Goal: Task Accomplishment & Management: Manage account settings

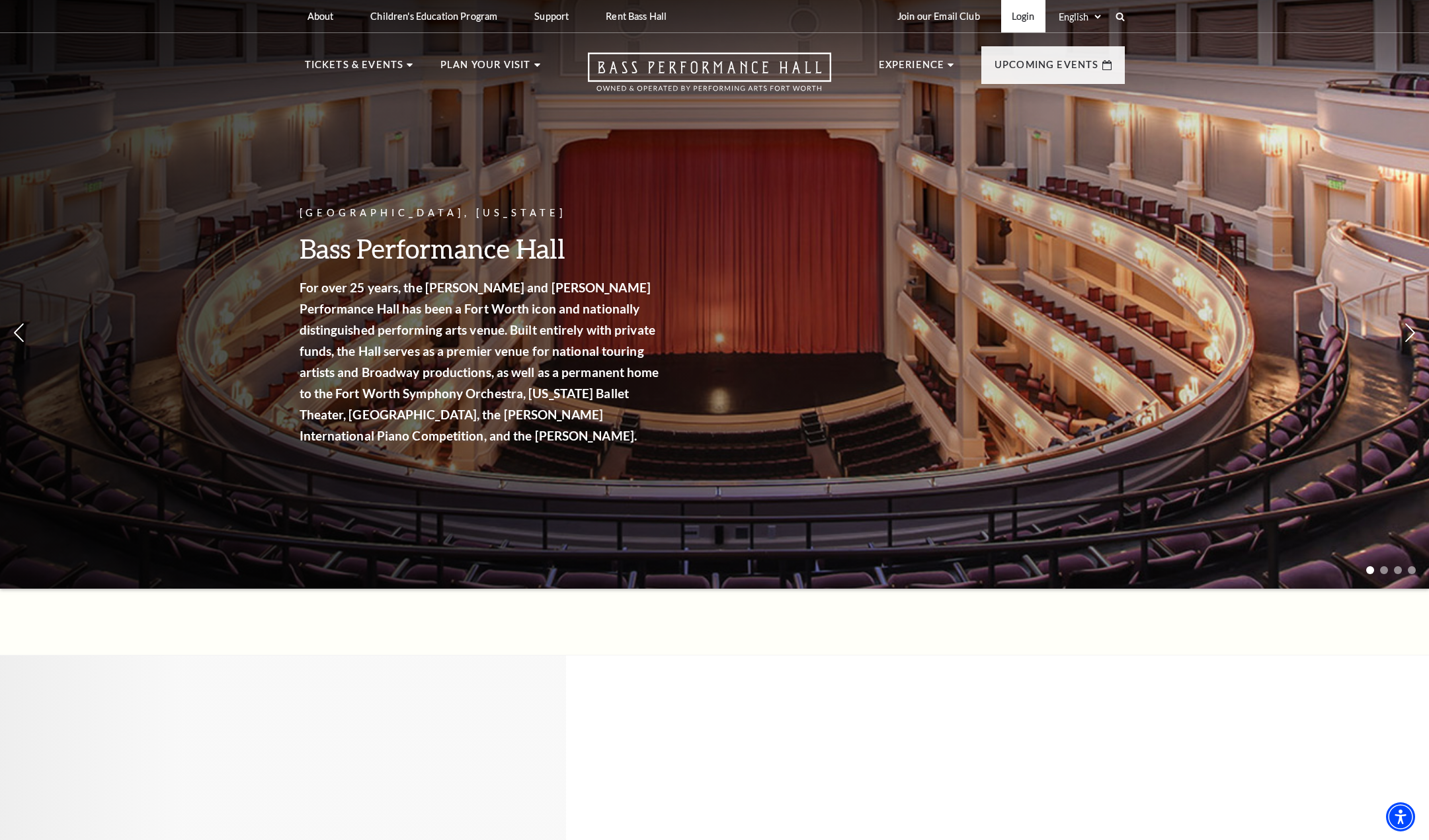
click at [1021, 13] on link "Login" at bounding box center [1023, 16] width 44 height 32
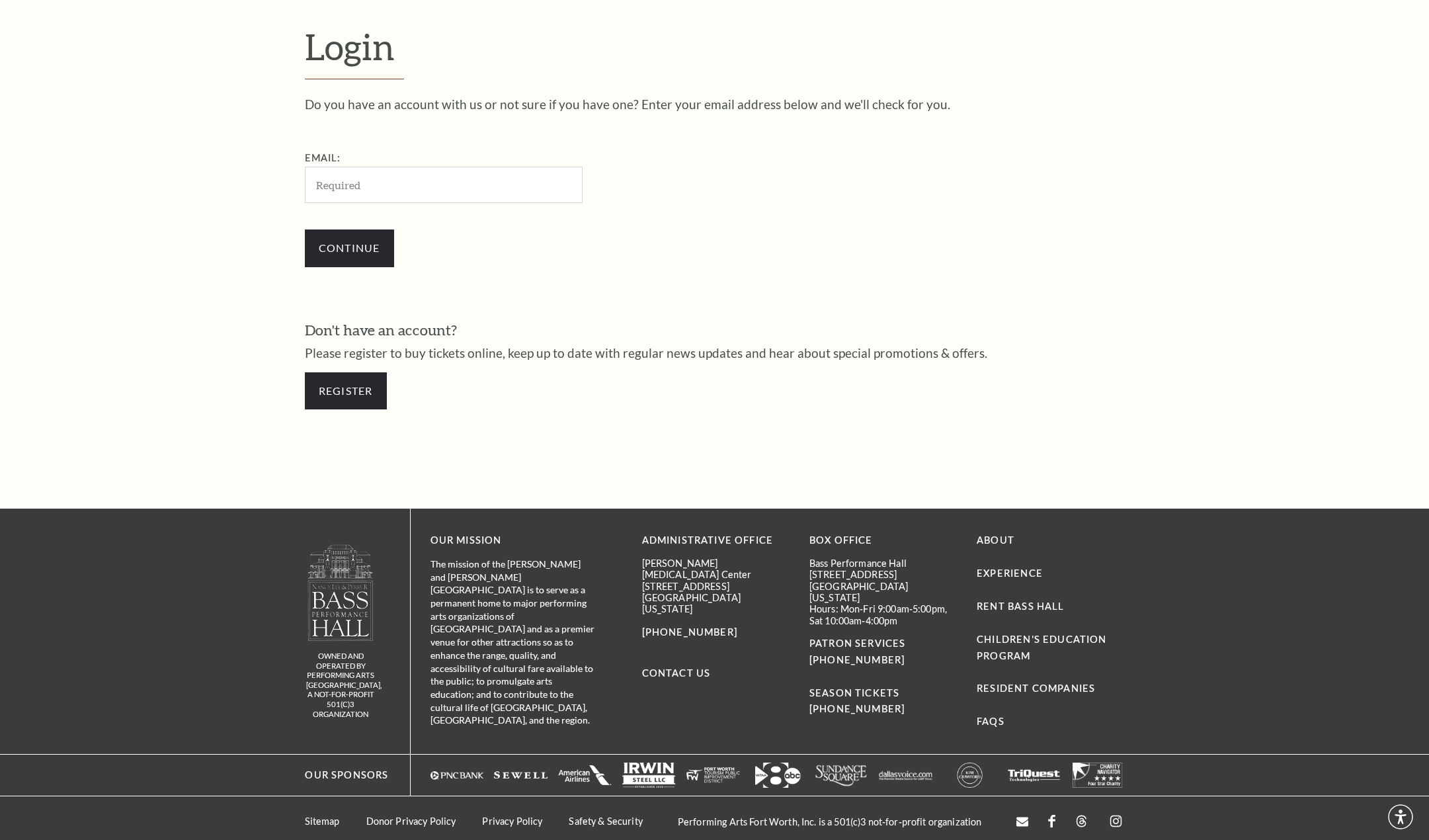
scroll to position [458, 0]
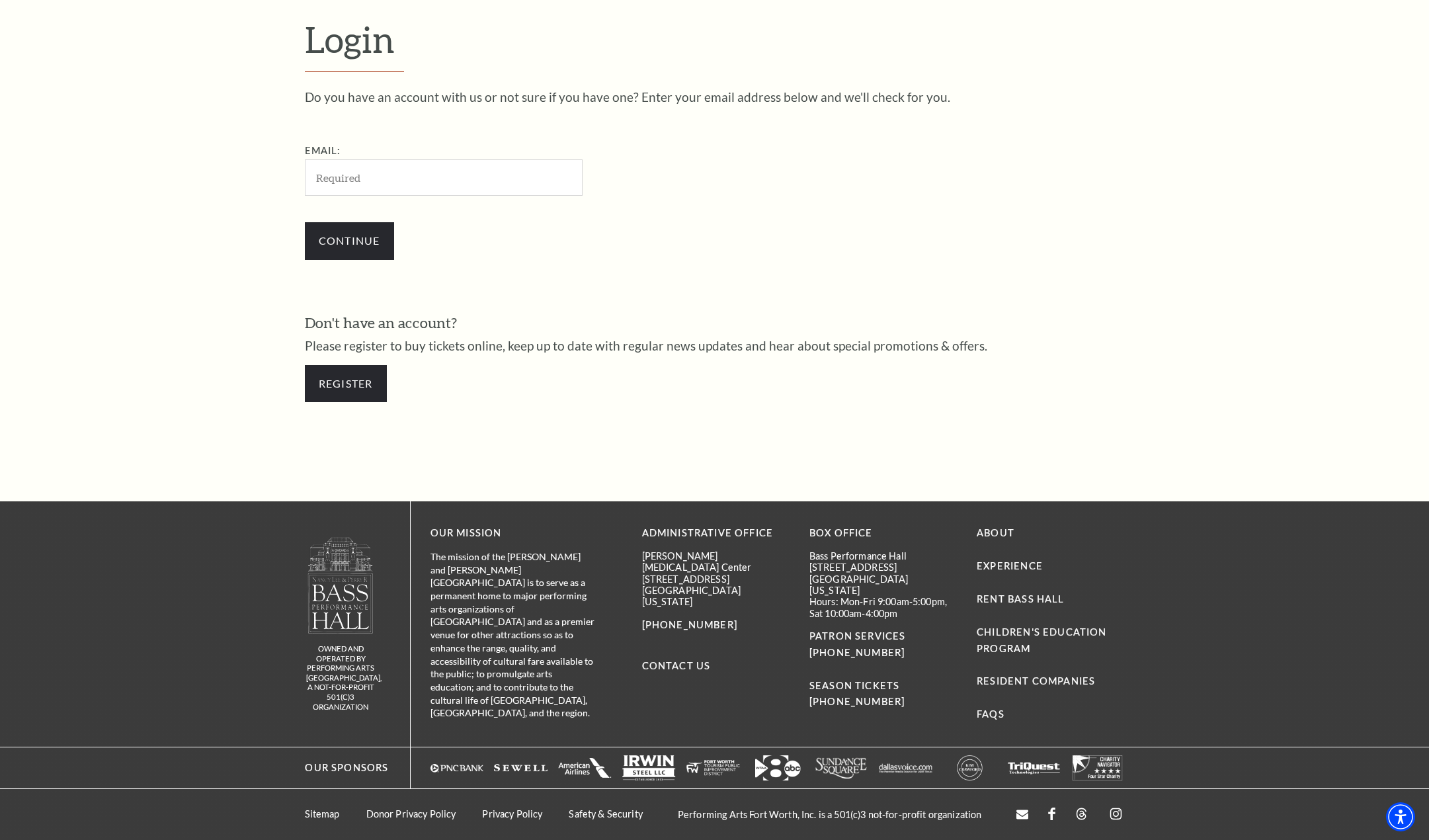
click at [373, 171] on input "Email:" at bounding box center [443, 177] width 277 height 36
type input "[EMAIL_ADDRESS][DOMAIN_NAME]"
click at [345, 244] on input "Continue" at bounding box center [349, 241] width 89 height 37
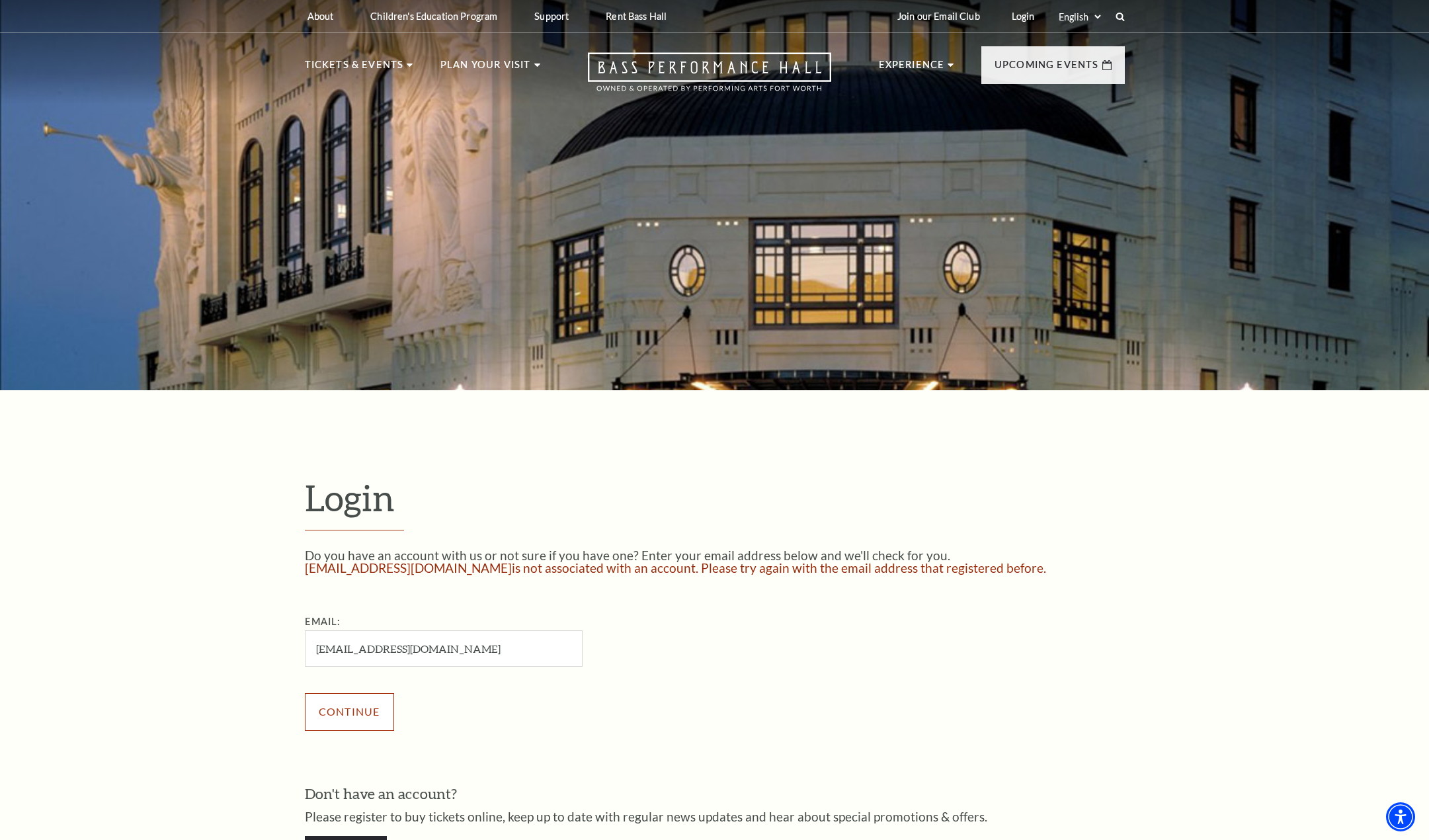
click at [353, 723] on input "Continue" at bounding box center [349, 712] width 89 height 37
drag, startPoint x: 370, startPoint y: 647, endPoint x: 395, endPoint y: 647, distance: 25.0
click at [395, 647] on input "jpmchale@gmail.com" at bounding box center [443, 648] width 277 height 36
type input "jpmchale@me.com"
click at [362, 711] on input "Continue" at bounding box center [349, 712] width 89 height 37
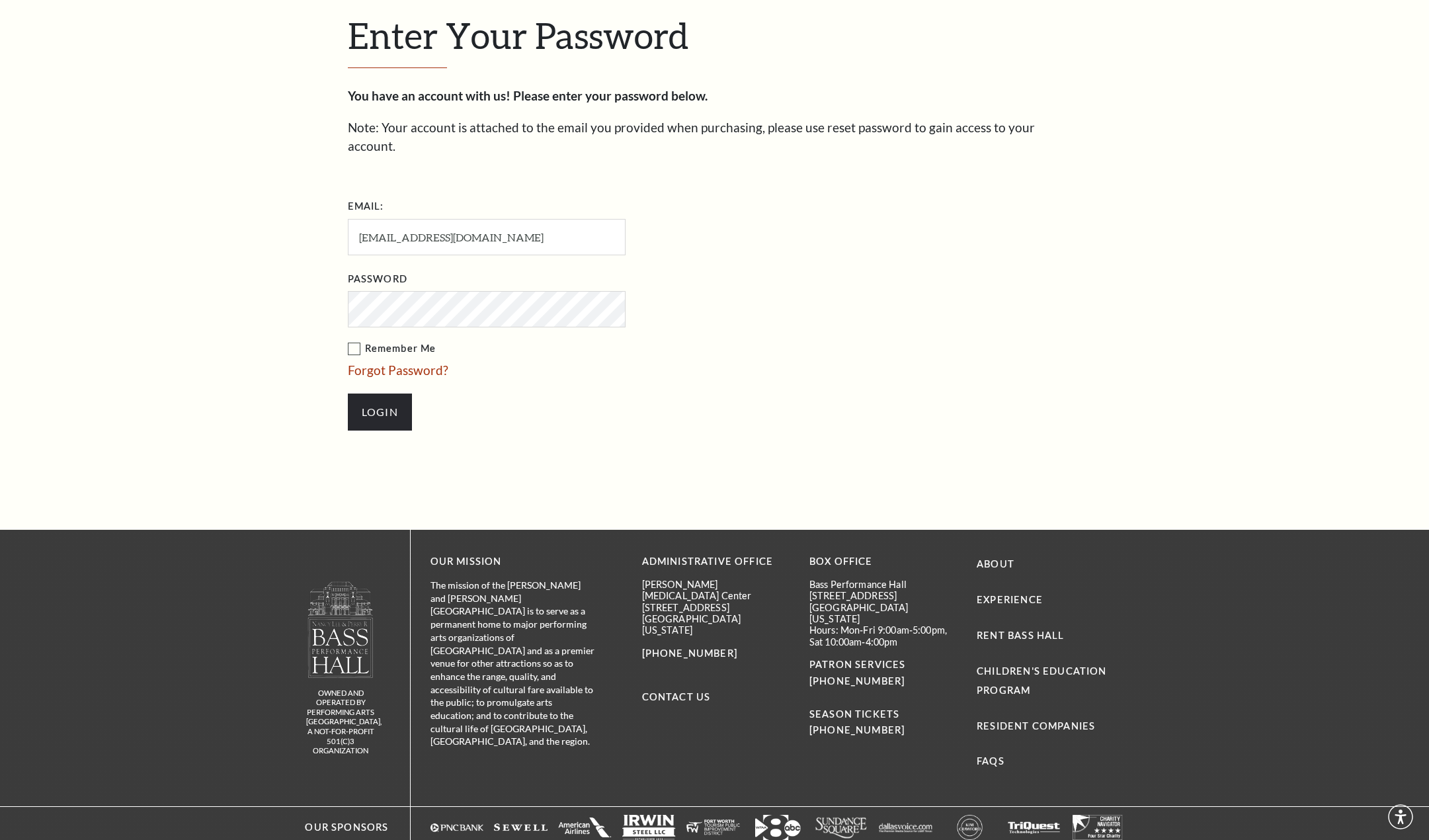
scroll to position [489, 0]
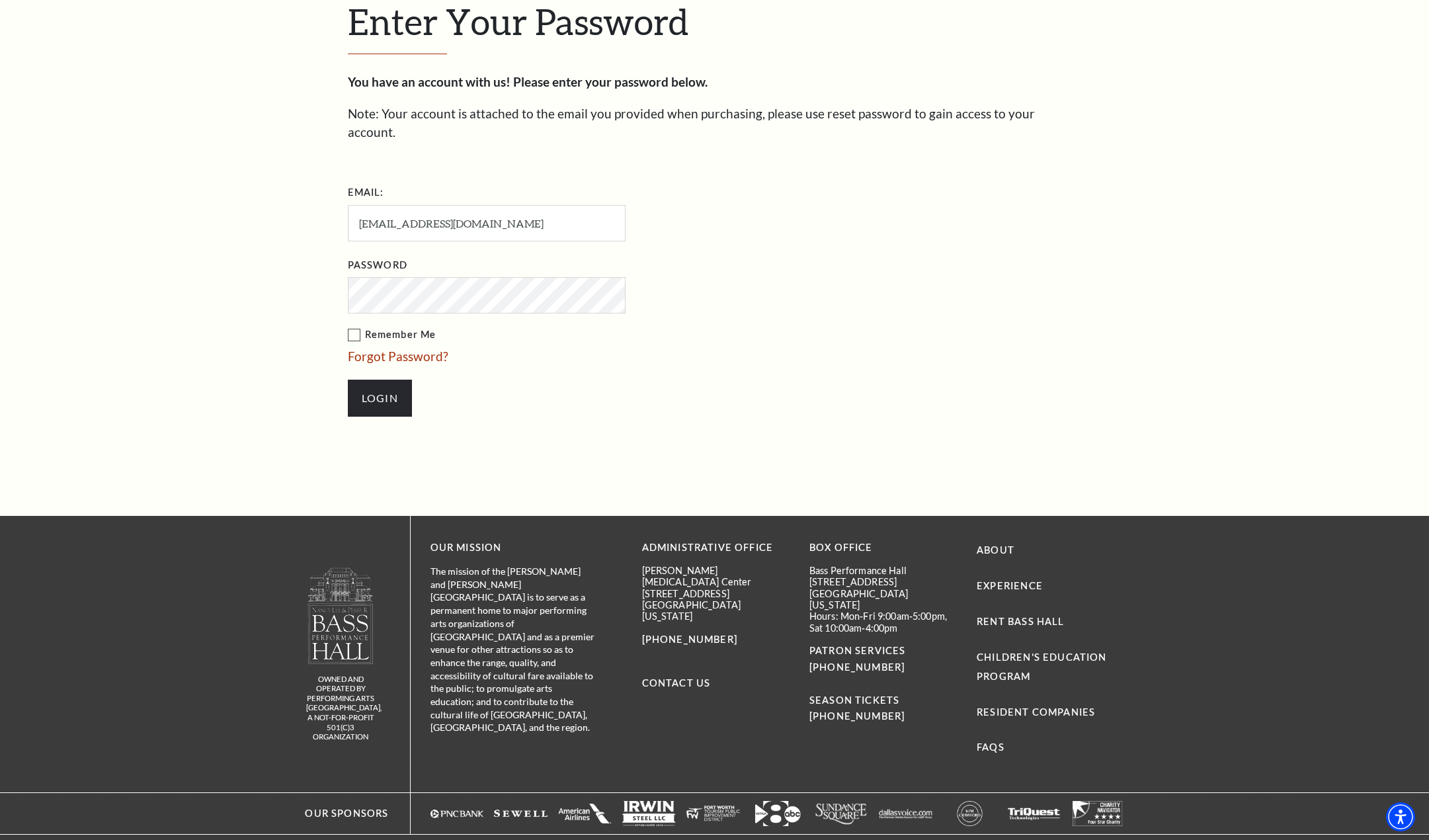
click at [355, 327] on label "Remember Me" at bounding box center [552, 334] width 410 height 16
click at [0, 0] on input "Remember Me" at bounding box center [0, 0] width 0 height 0
click at [367, 379] on input "Login" at bounding box center [380, 398] width 64 height 37
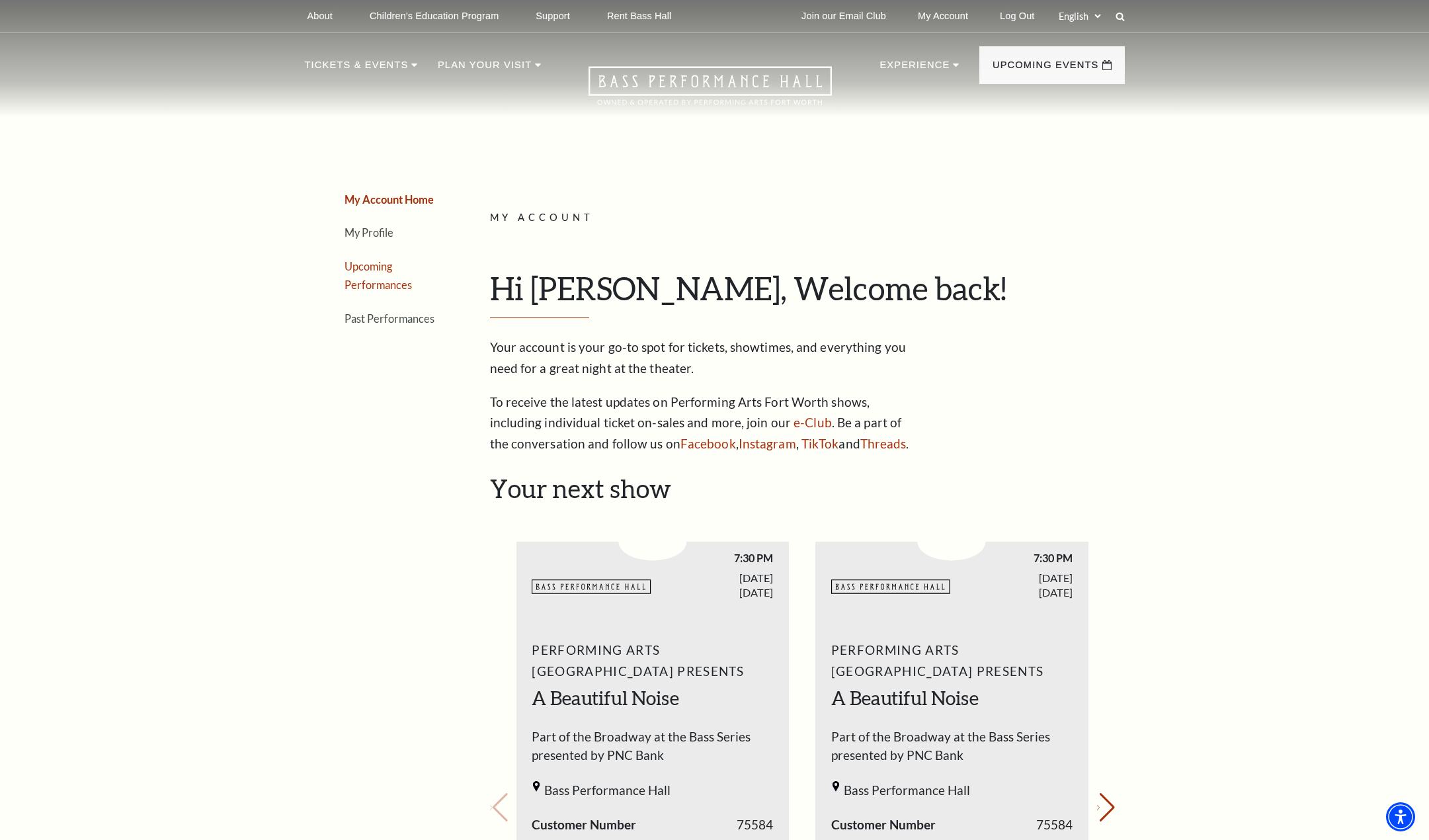
click at [384, 283] on link "Upcoming Performances" at bounding box center [378, 275] width 67 height 31
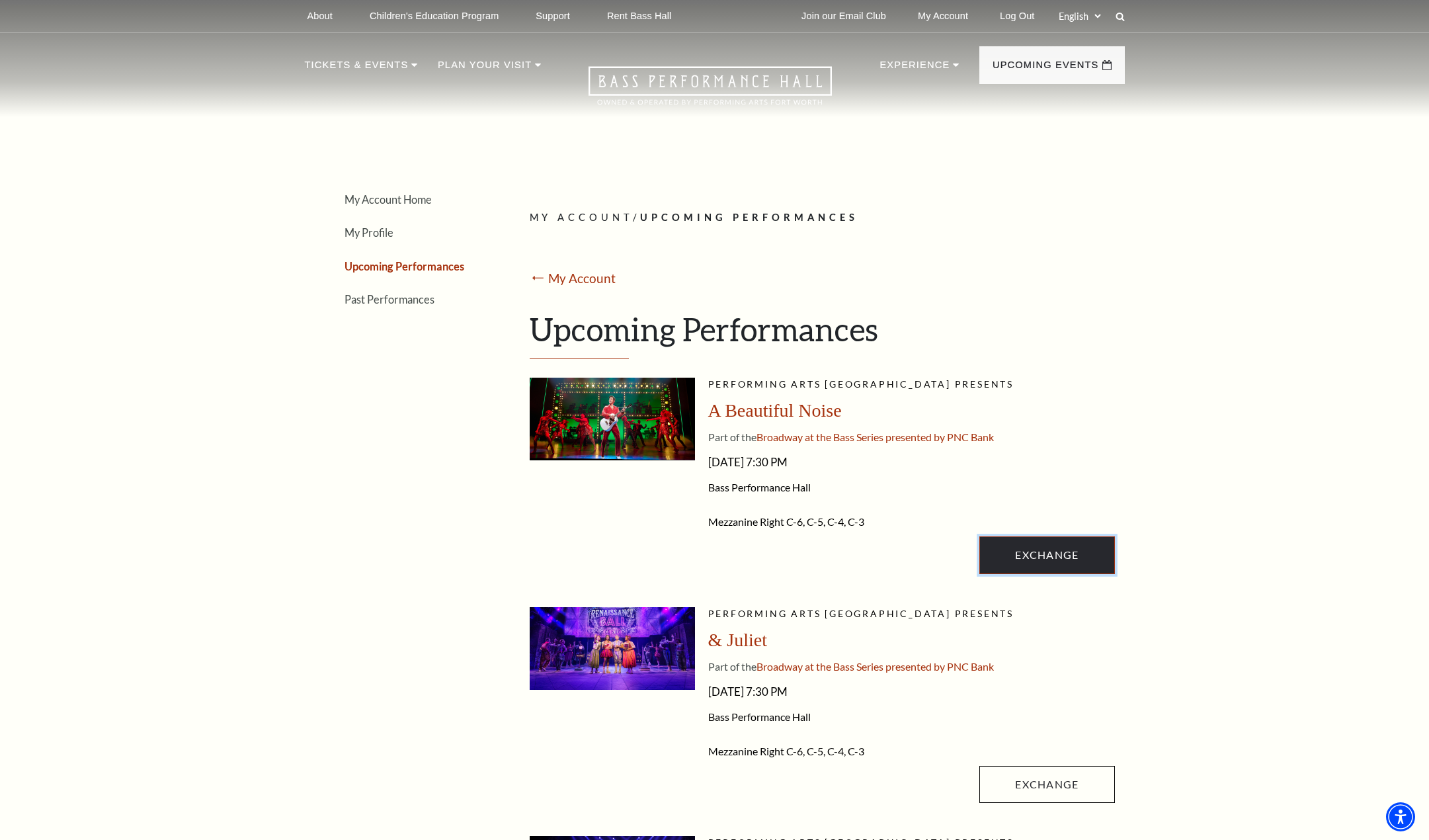
click at [1055, 554] on link "Exchange" at bounding box center [1046, 555] width 135 height 37
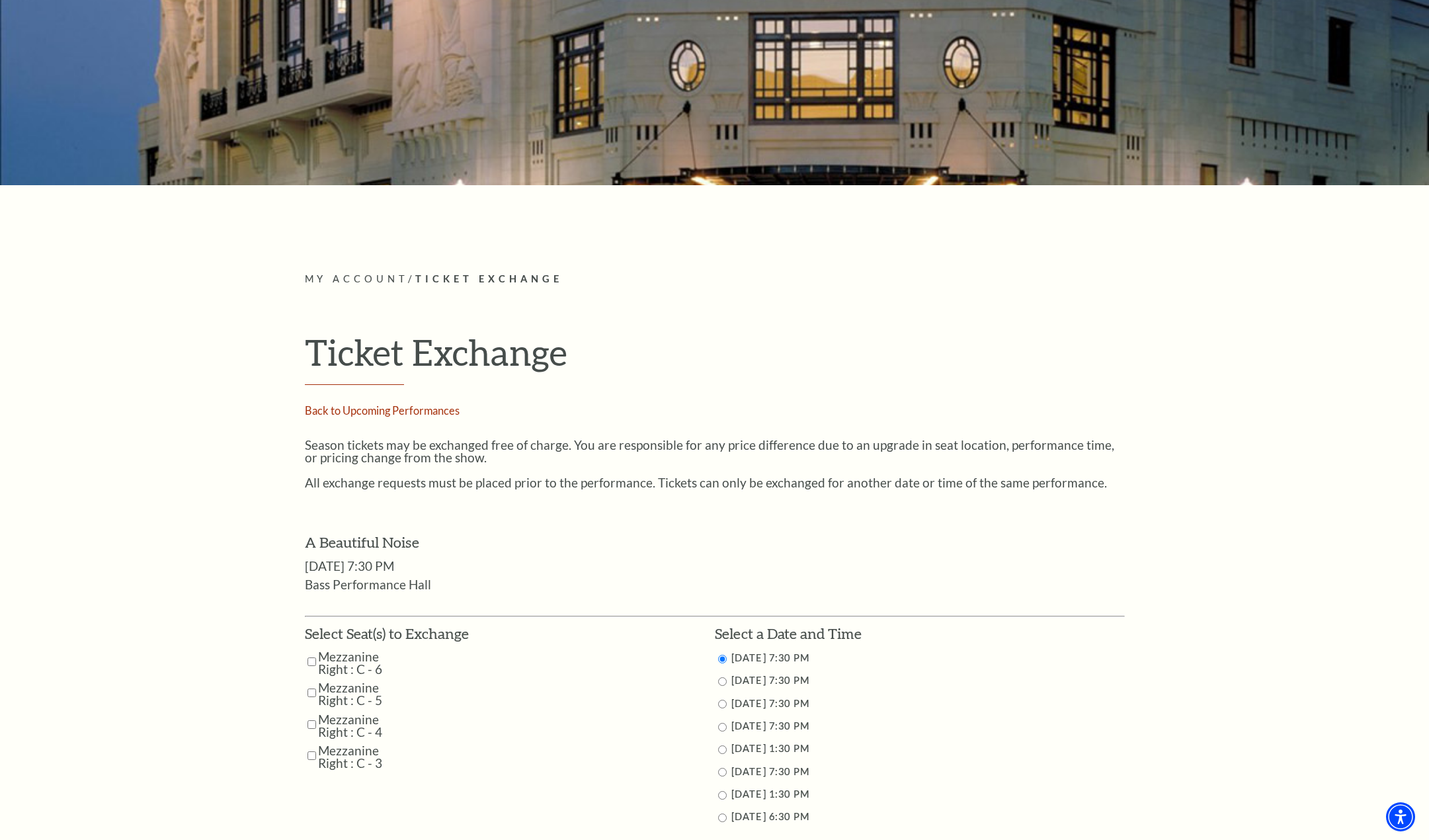
scroll to position [331, 0]
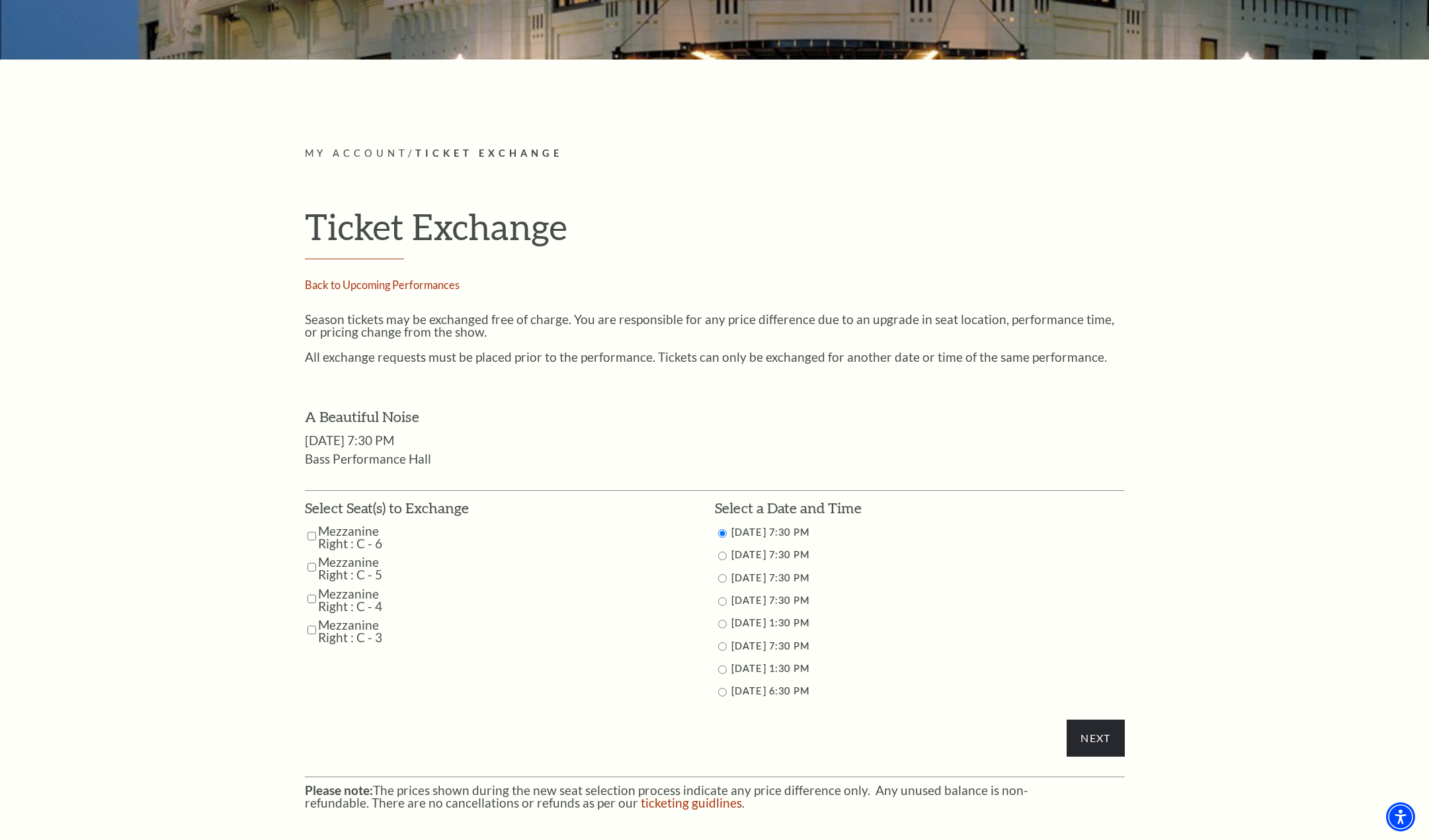
click at [310, 535] on input "Mezzanine Right : C - 6" at bounding box center [311, 535] width 8 height 23
checkbox input "true"
click at [311, 569] on input "Mezzanine Right : C - 5" at bounding box center [311, 567] width 8 height 23
checkbox input "true"
click at [312, 596] on input "Mezzanine Right : C - 4" at bounding box center [311, 598] width 8 height 23
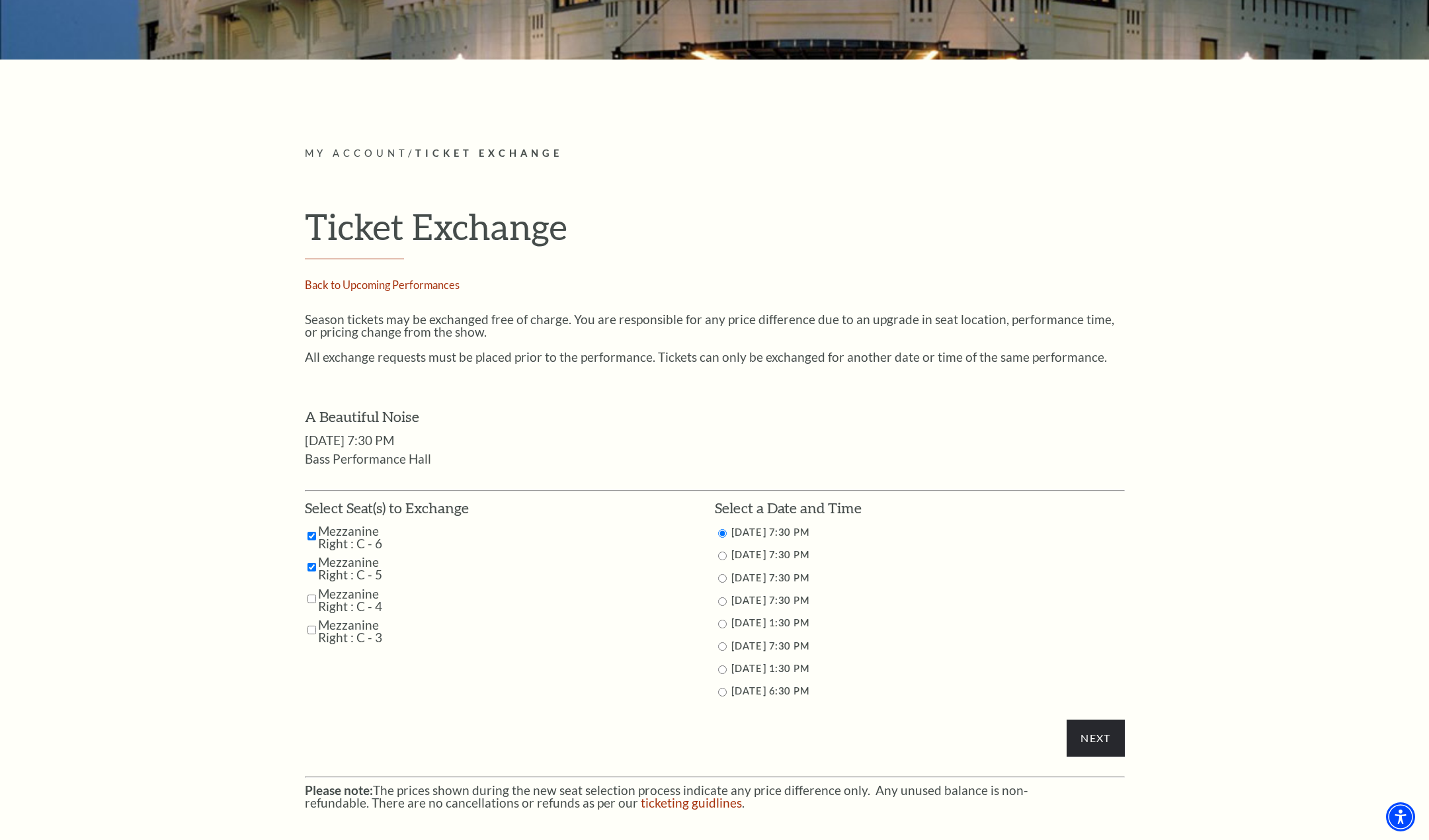
checkbox input "true"
click at [311, 629] on input "Mezzanine Right : C - 3" at bounding box center [311, 630] width 8 height 23
checkbox input "true"
click at [721, 646] on input "11/1/2025 7:30 PM" at bounding box center [722, 647] width 8 height 8
radio input "true"
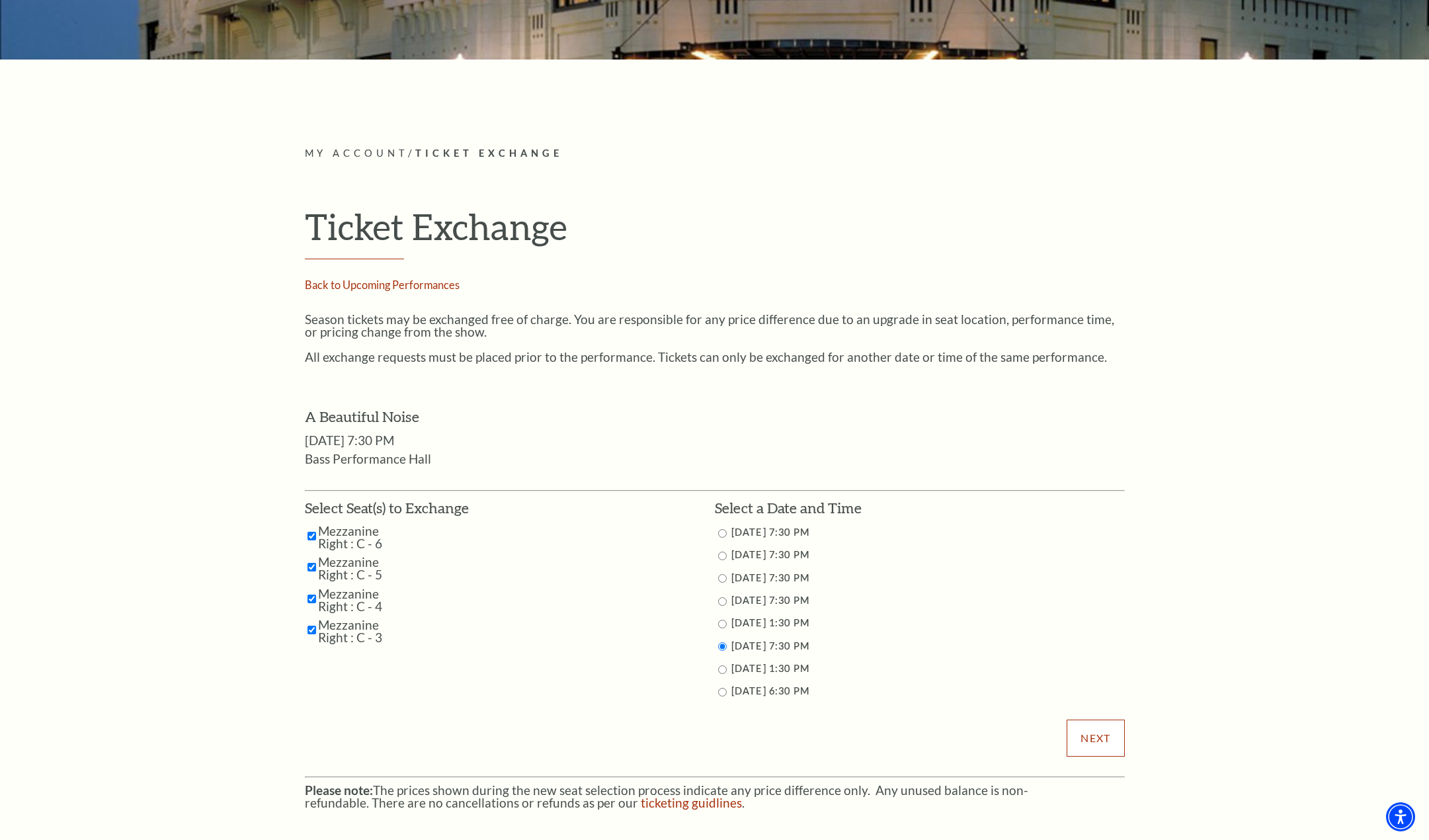
click at [1100, 734] on input "Next" at bounding box center [1096, 738] width 58 height 37
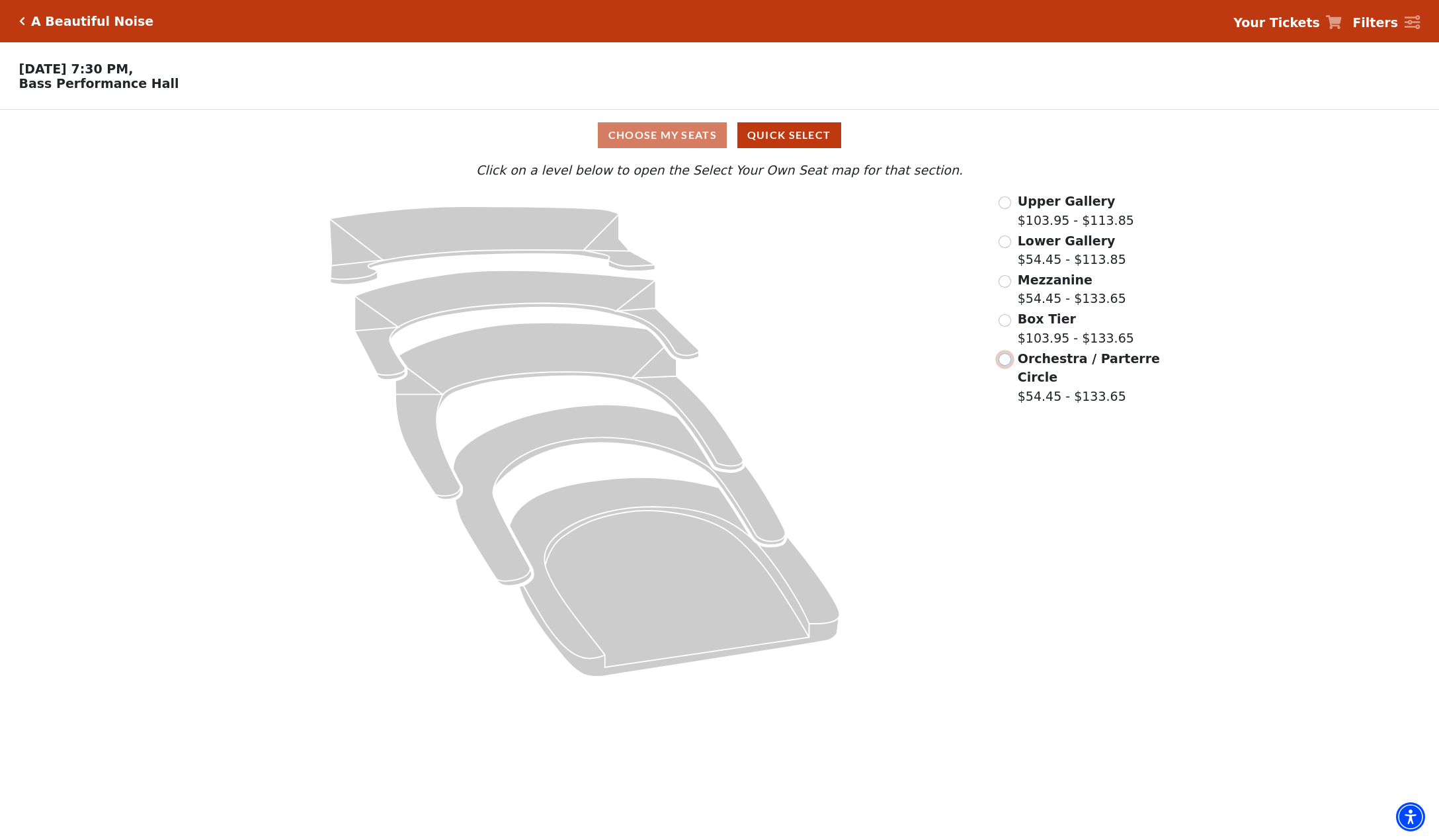
click at [1008, 366] on input "Orchestra / Parterre Circle$54.45 - $133.65\a" at bounding box center [1005, 359] width 13 height 13
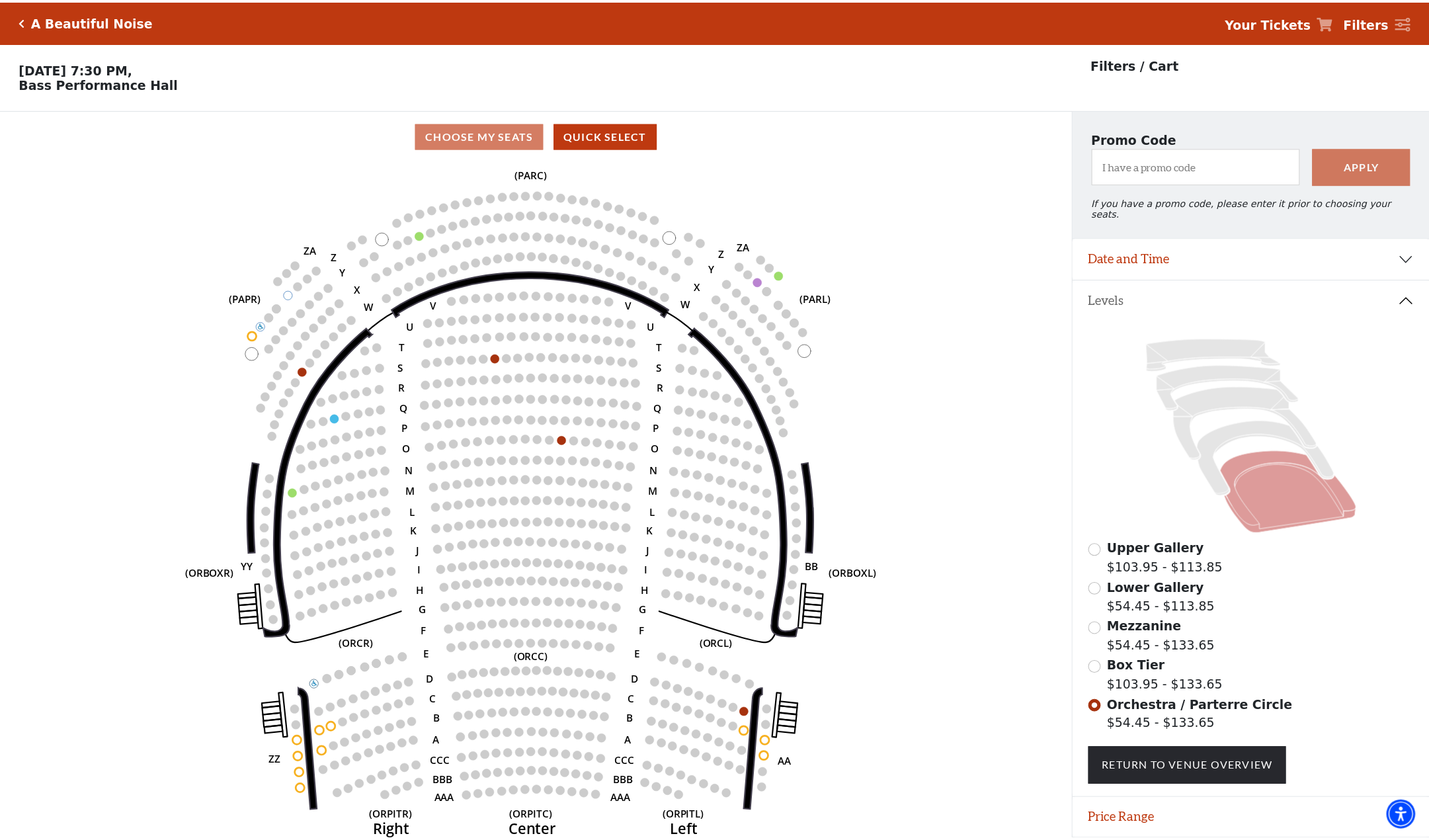
scroll to position [37, 0]
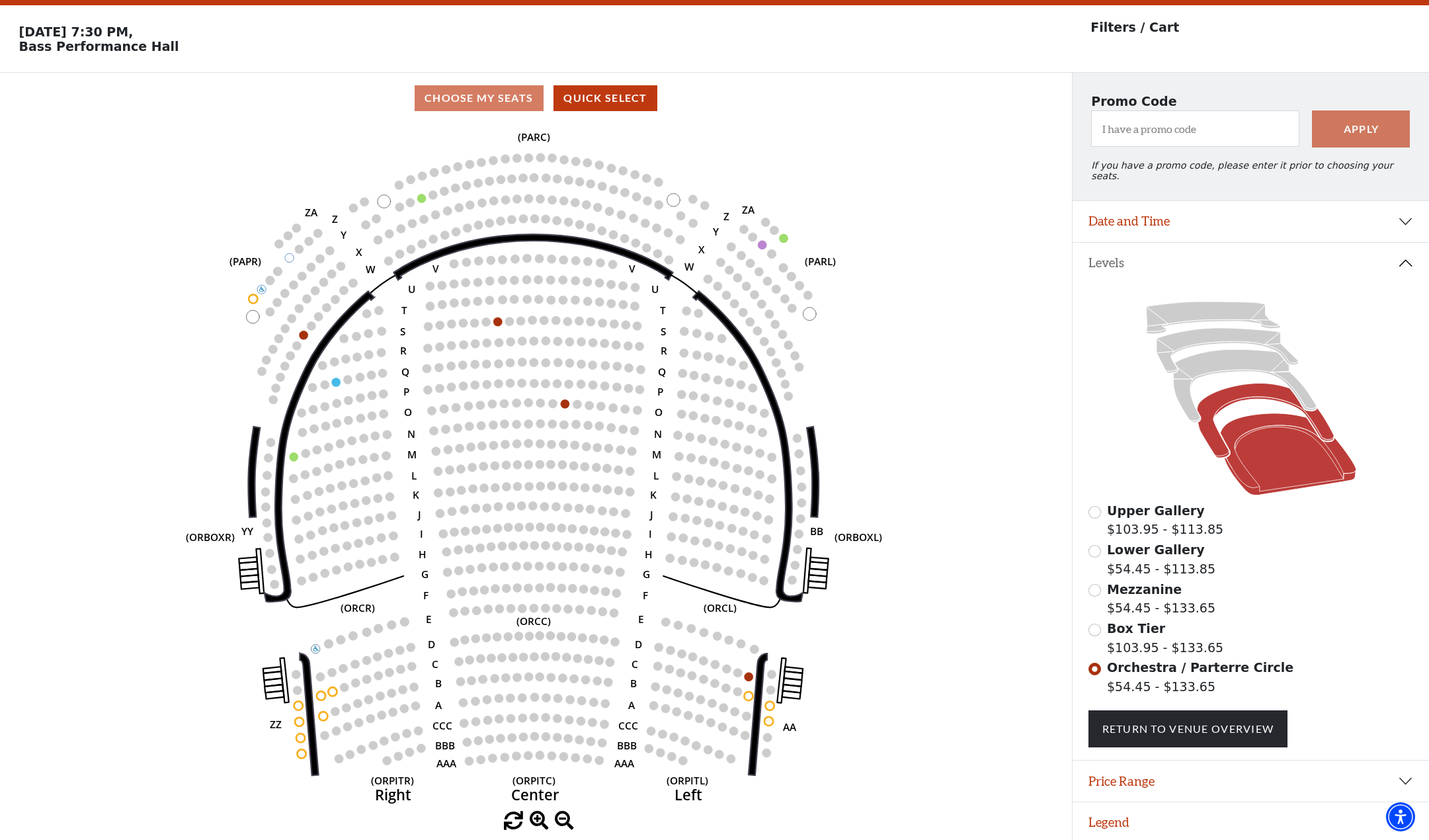
click at [1255, 388] on icon at bounding box center [1264, 421] width 137 height 75
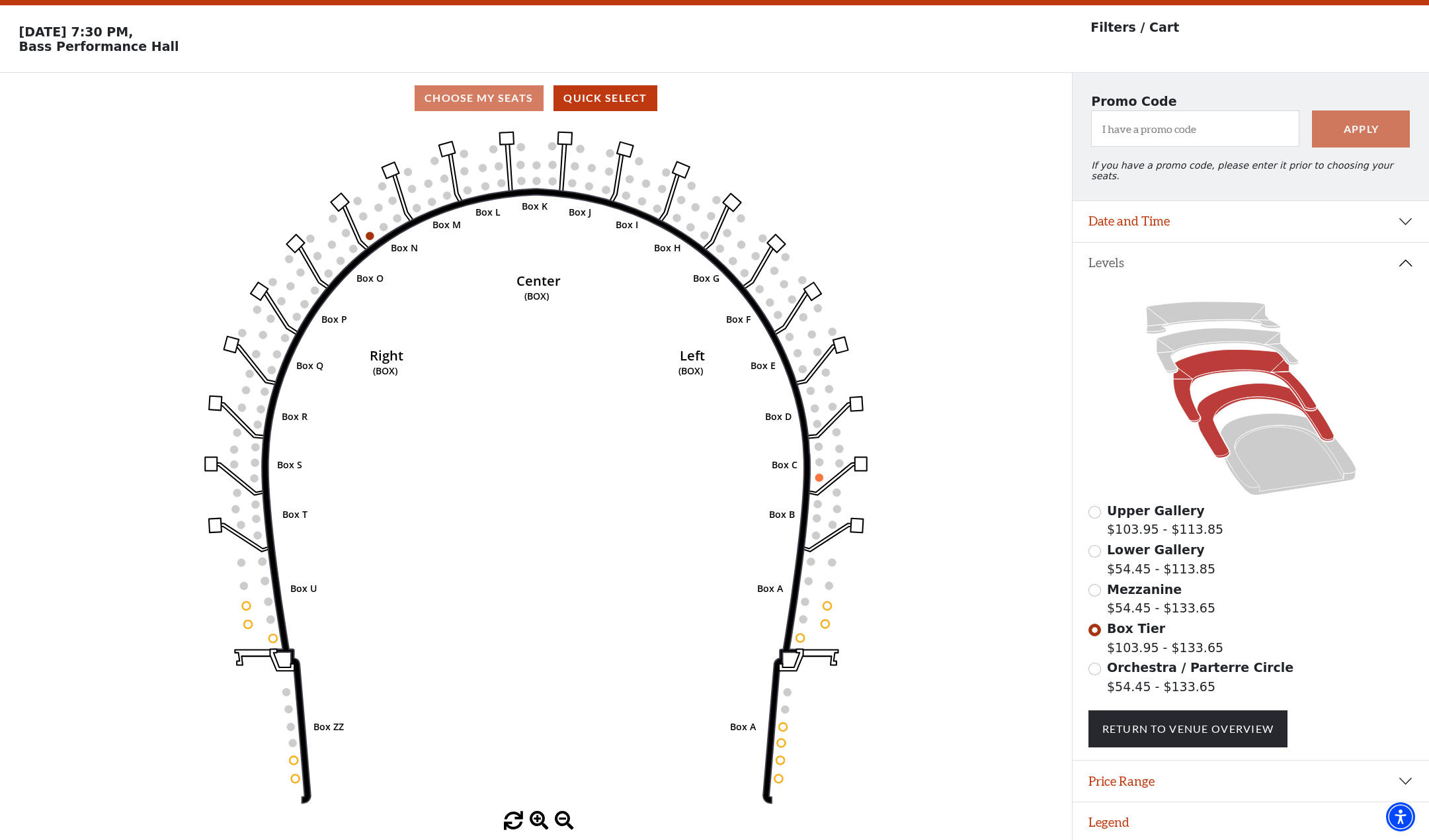
click at [1246, 361] on icon at bounding box center [1244, 386] width 143 height 73
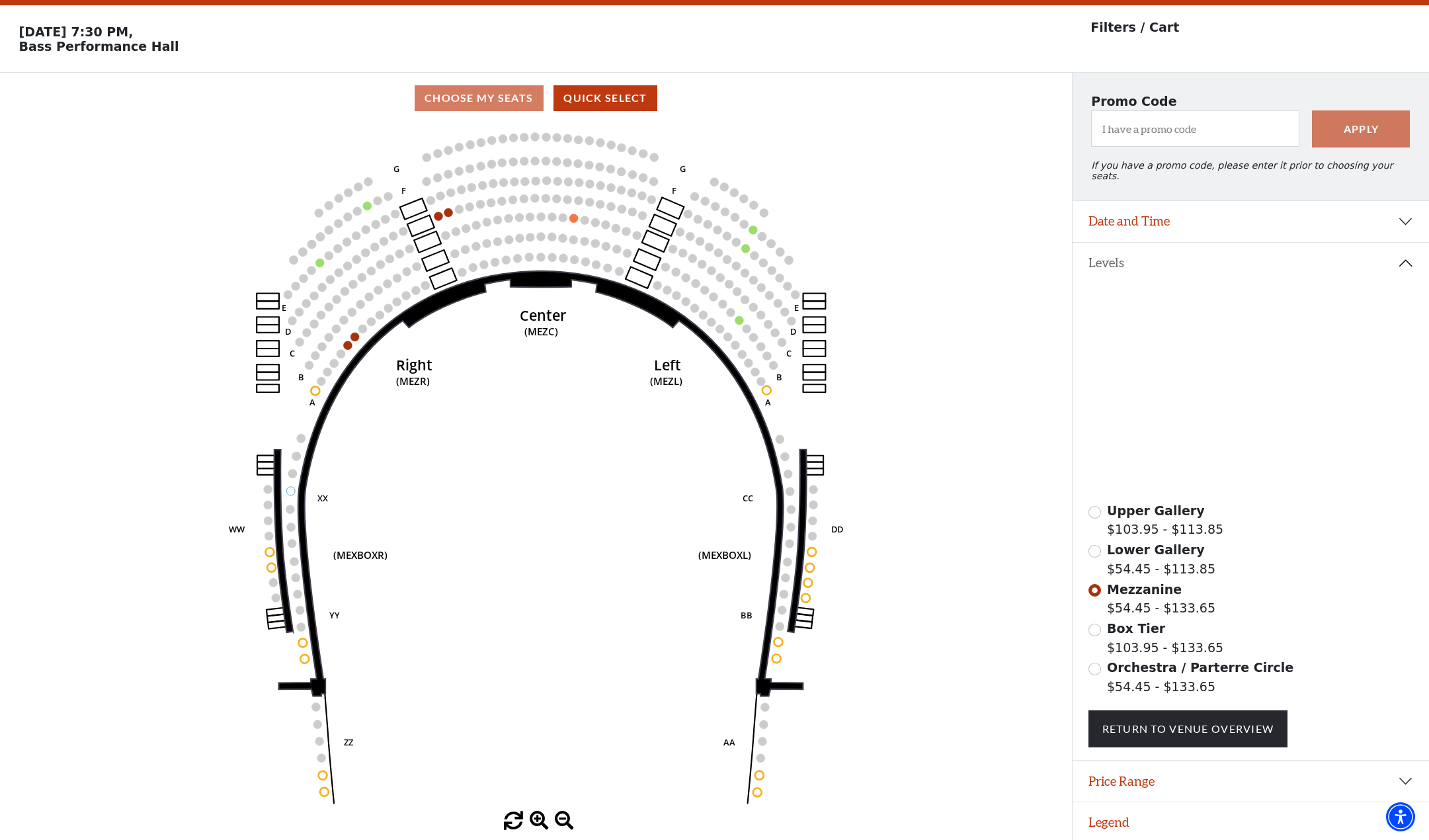
click at [1216, 330] on icon at bounding box center [1226, 350] width 142 height 45
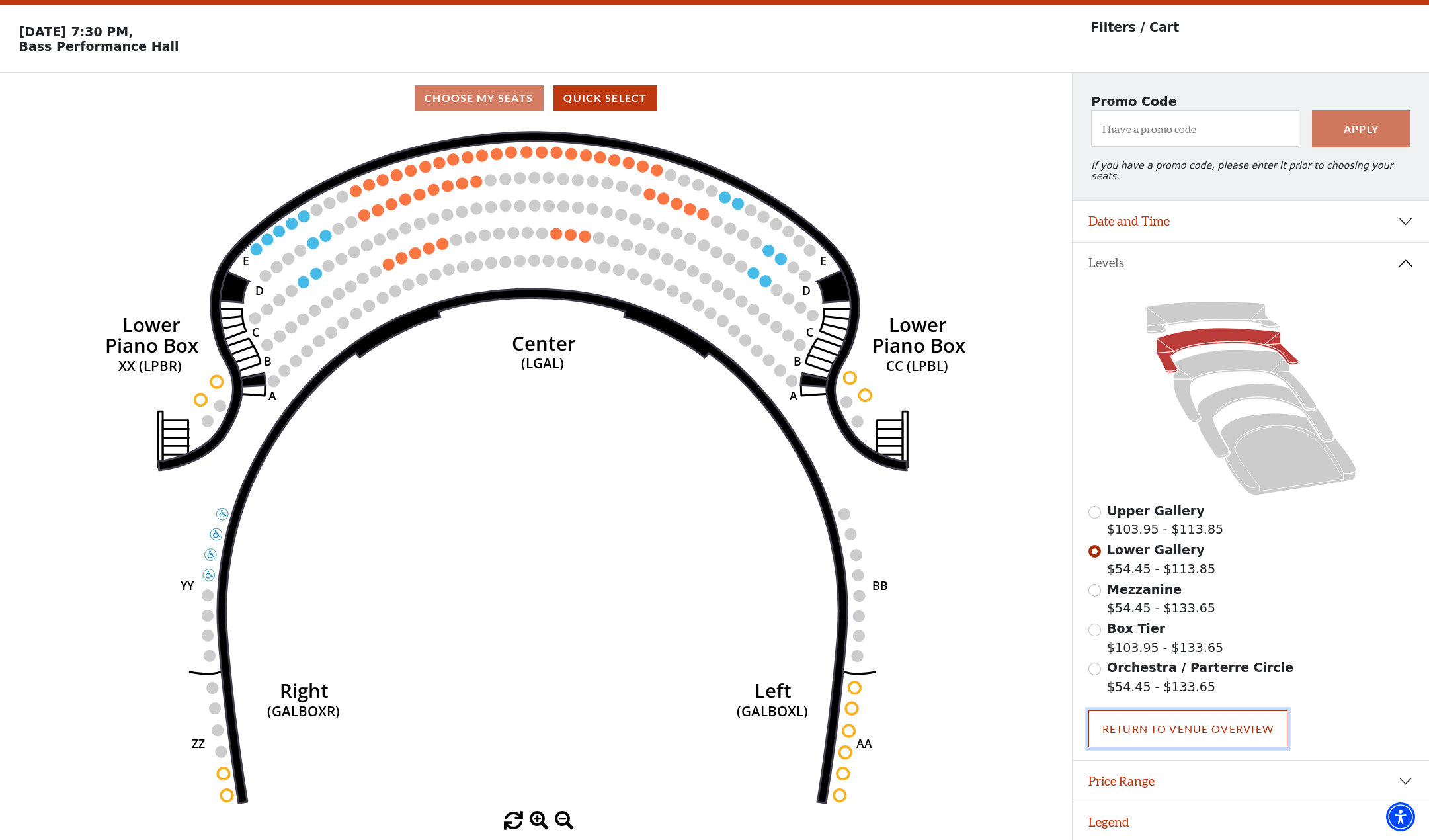
click at [1220, 731] on link "Return To Venue Overview" at bounding box center [1188, 729] width 199 height 37
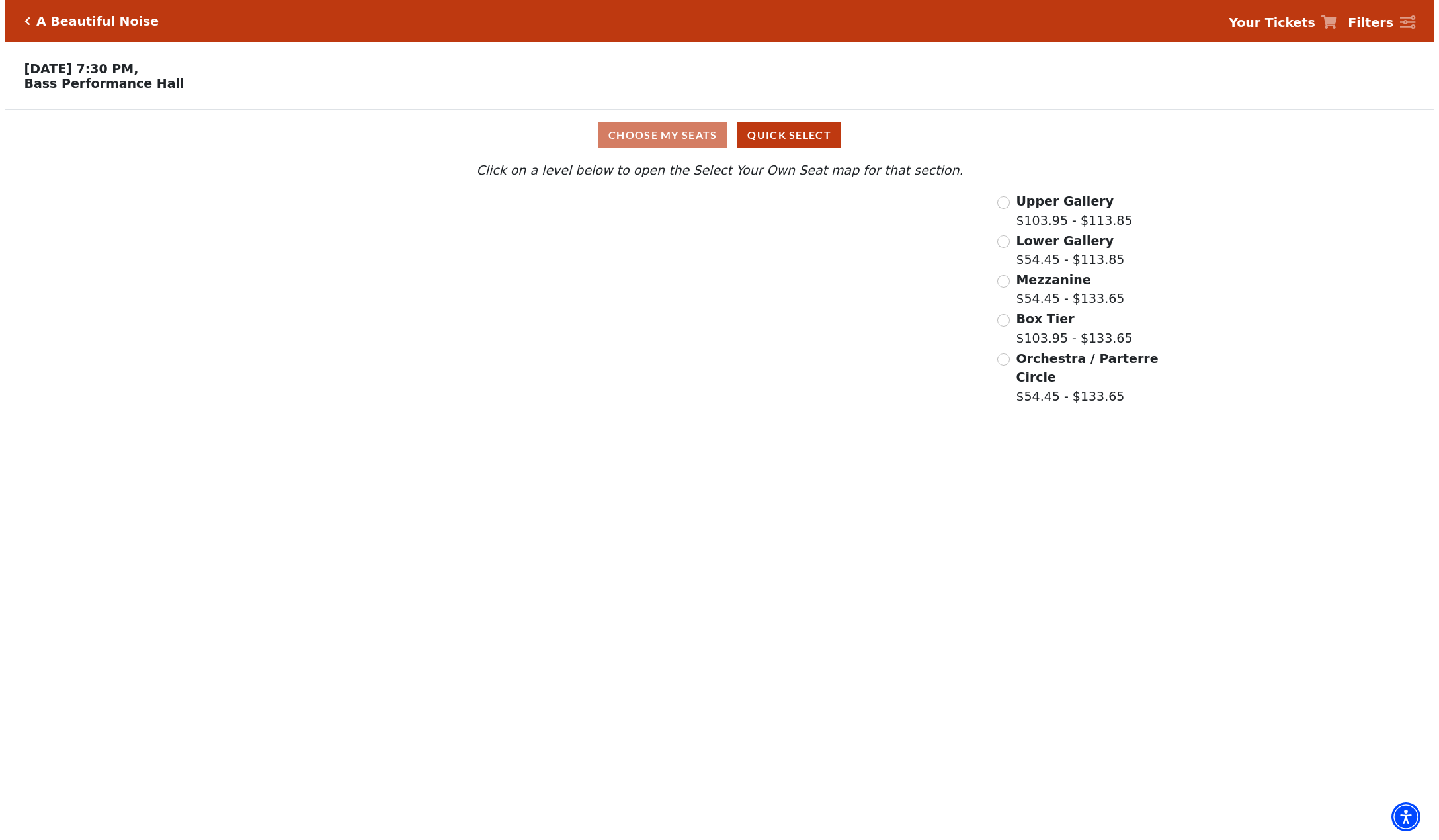
scroll to position [0, 0]
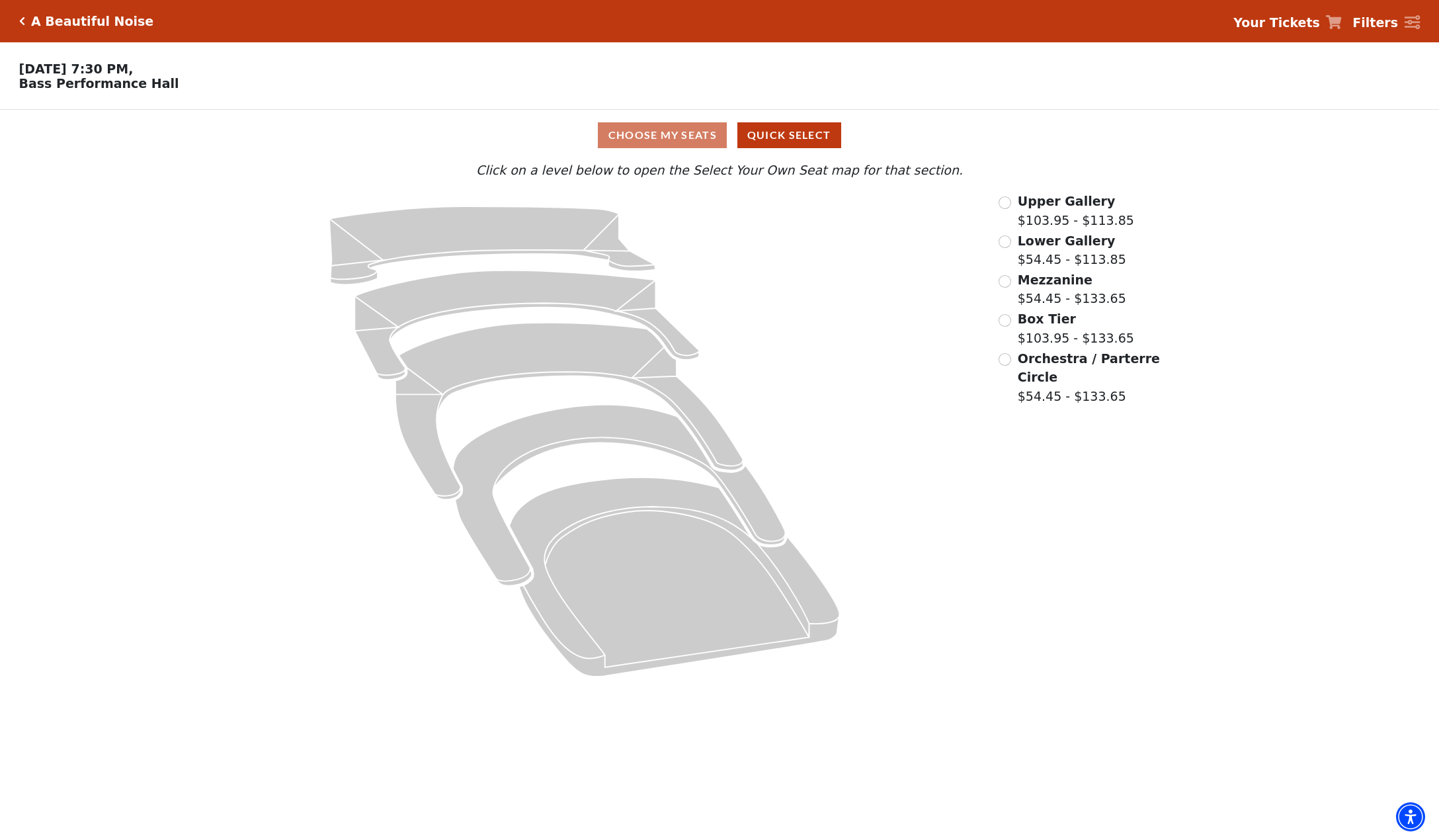
click at [25, 20] on div "A Beautiful Noise" at bounding box center [90, 21] width 129 height 15
click at [22, 20] on icon "Click here to go back to filters" at bounding box center [22, 20] width 6 height 9
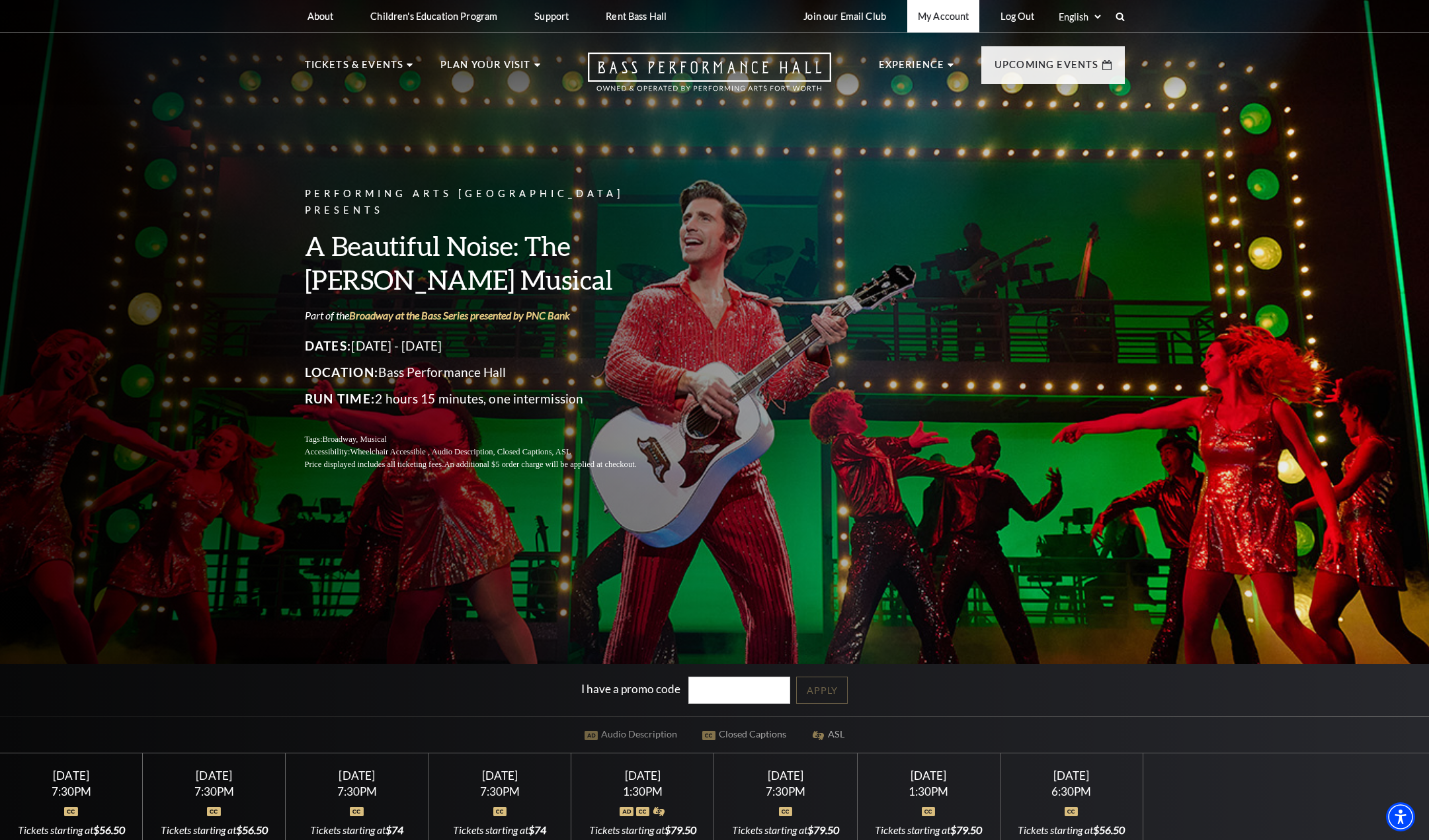
click at [942, 16] on link "My Account" at bounding box center [943, 16] width 72 height 32
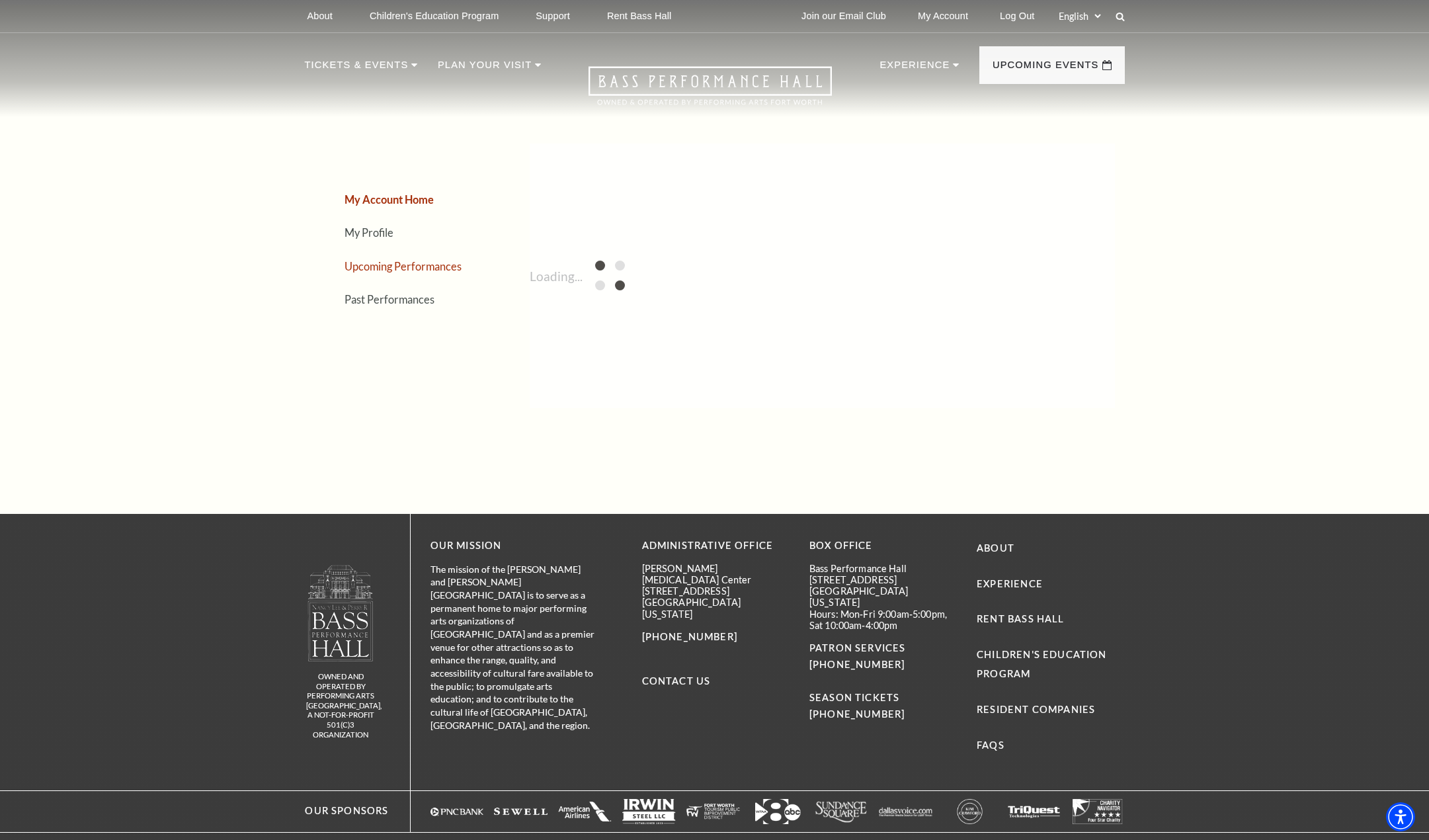
click at [375, 265] on link "Upcoming Performances" at bounding box center [403, 266] width 117 height 13
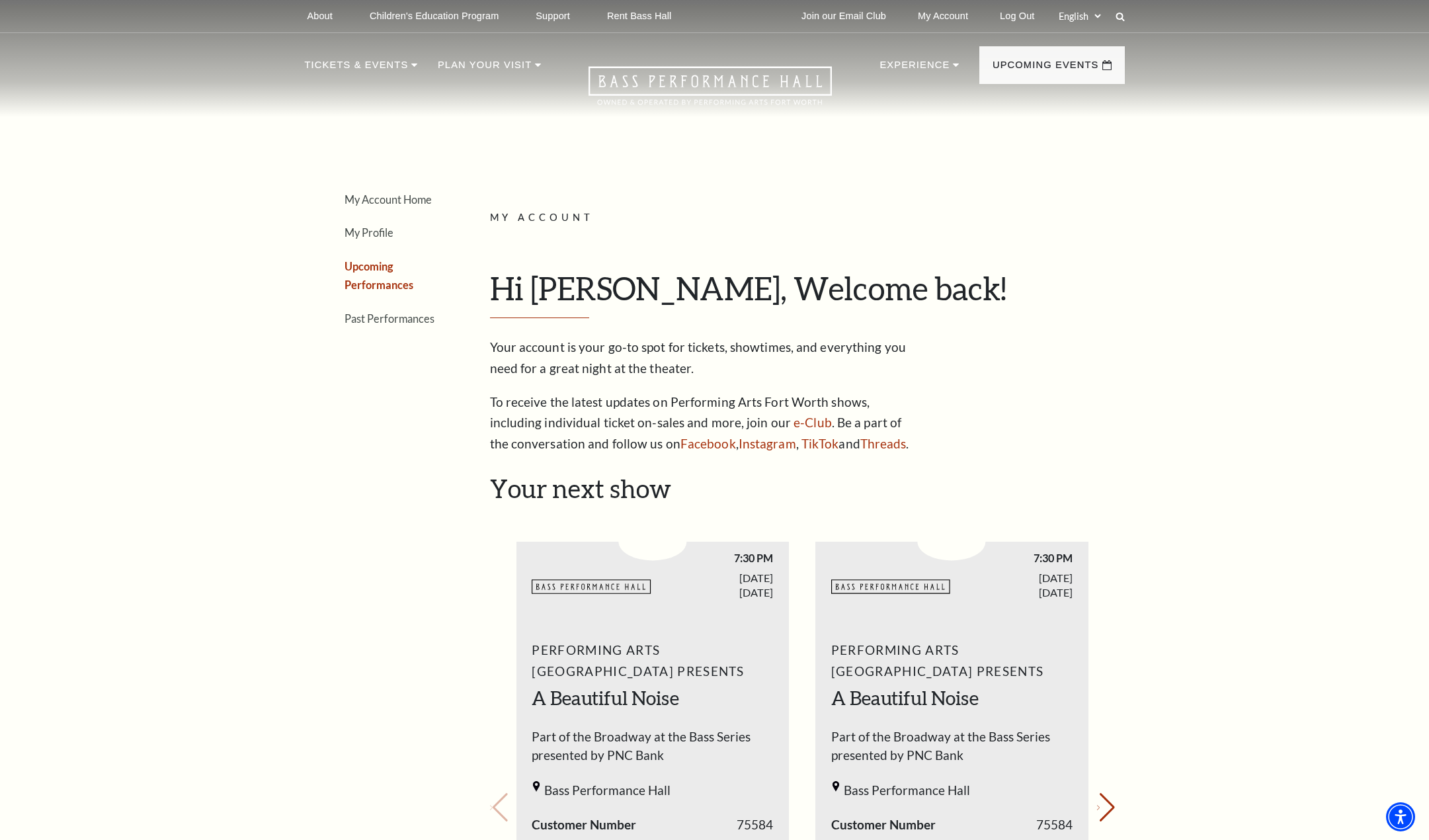
click at [353, 280] on link "Upcoming Performances" at bounding box center [378, 275] width 69 height 31
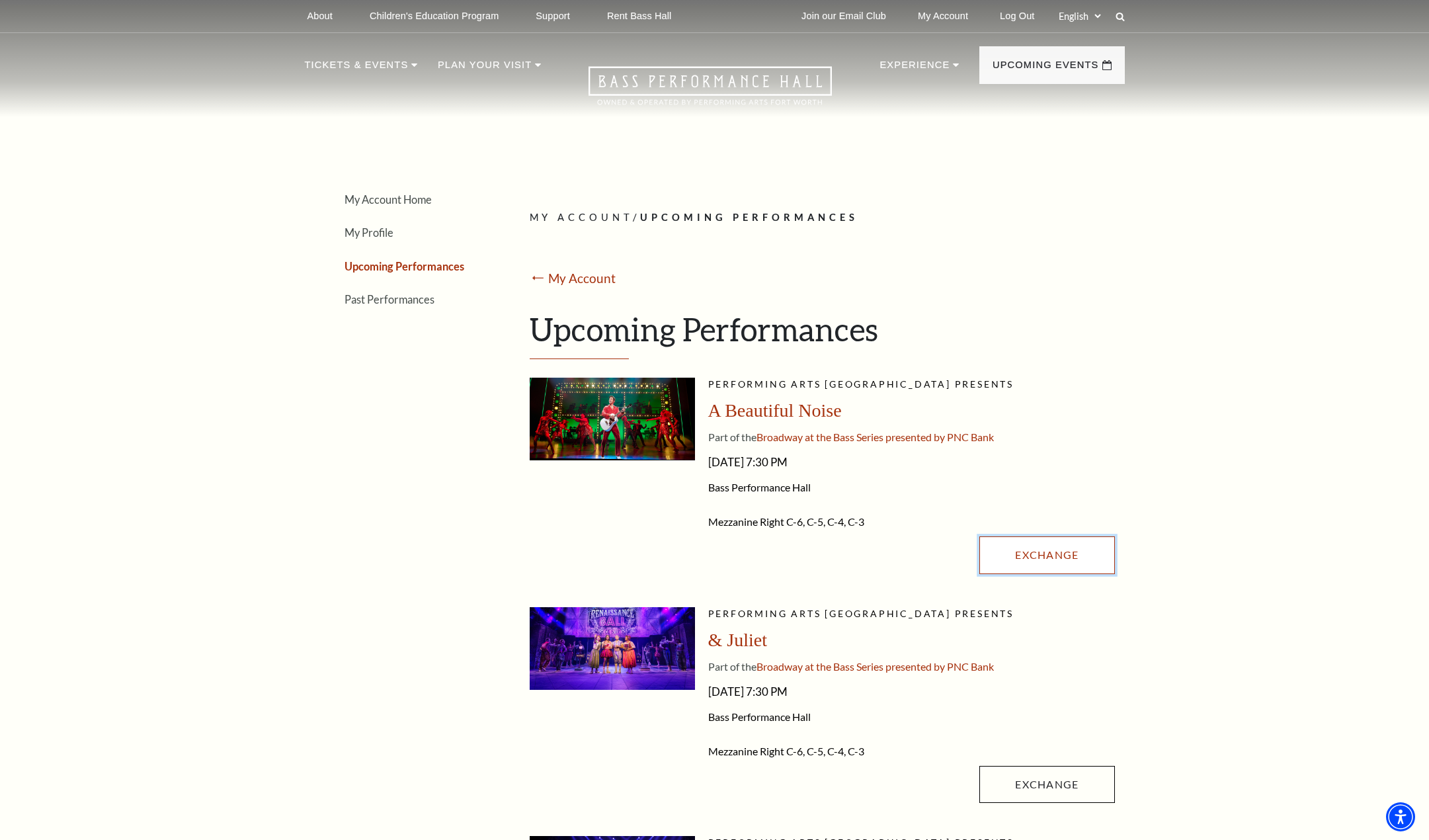
click at [1034, 552] on link "Exchange" at bounding box center [1046, 555] width 135 height 37
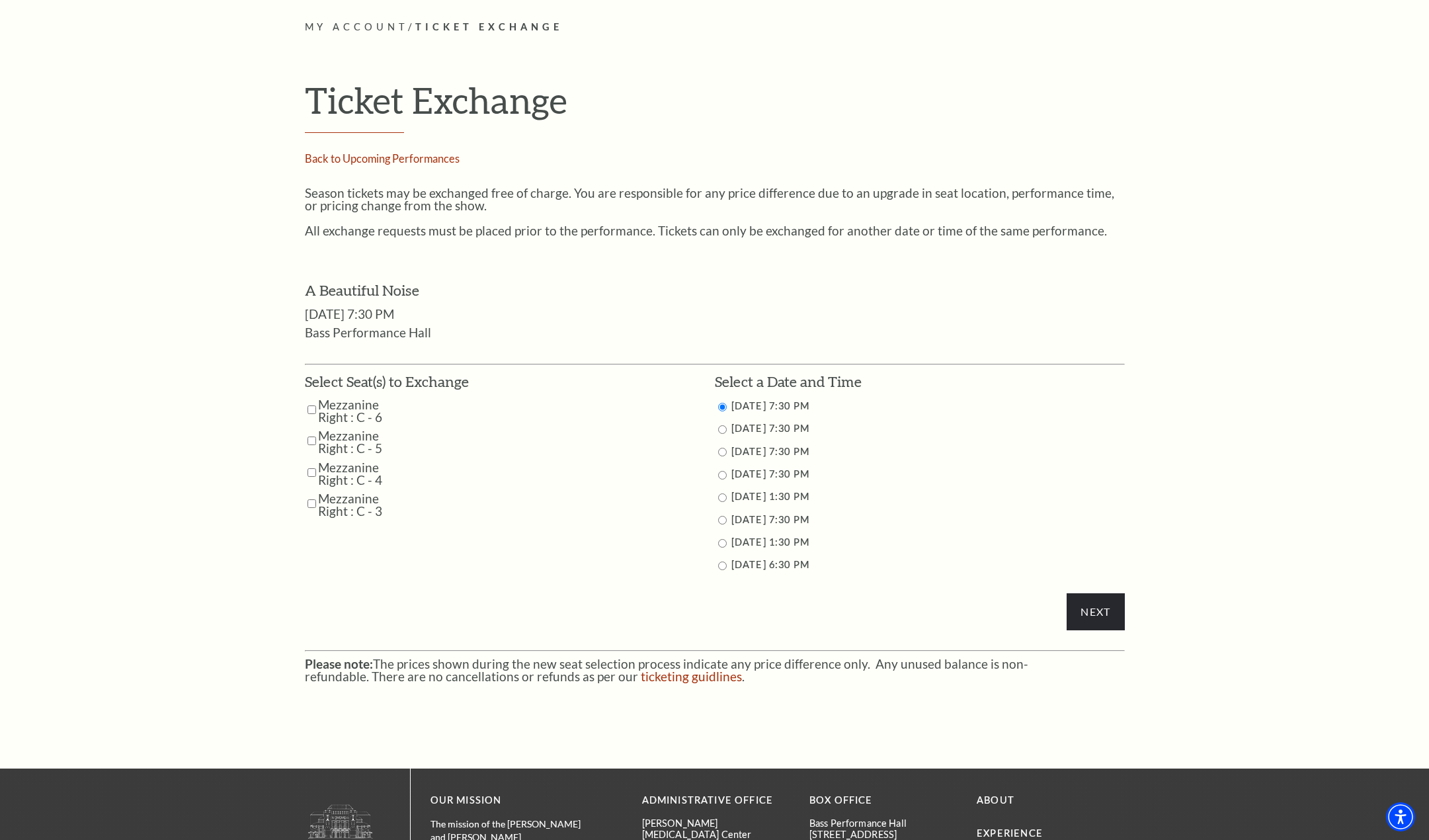
scroll to position [462, 0]
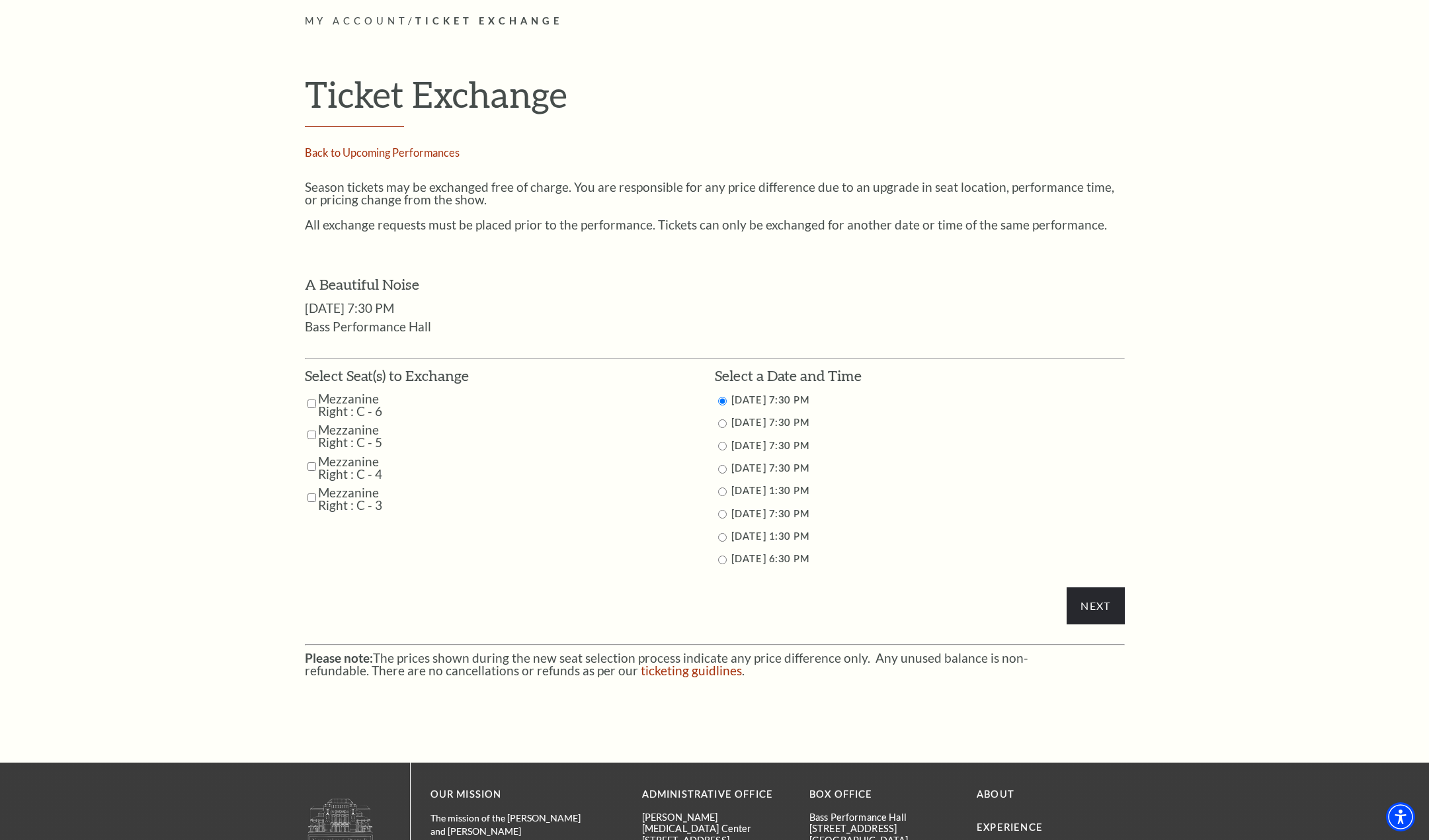
drag, startPoint x: 311, startPoint y: 401, endPoint x: 313, endPoint y: 411, distance: 10.2
click at [311, 406] on input "Mezzanine Right : C - 6" at bounding box center [311, 403] width 8 height 23
checkbox input "true"
click at [312, 434] on input "Mezzanine Right : C - 5" at bounding box center [311, 434] width 8 height 23
checkbox input "true"
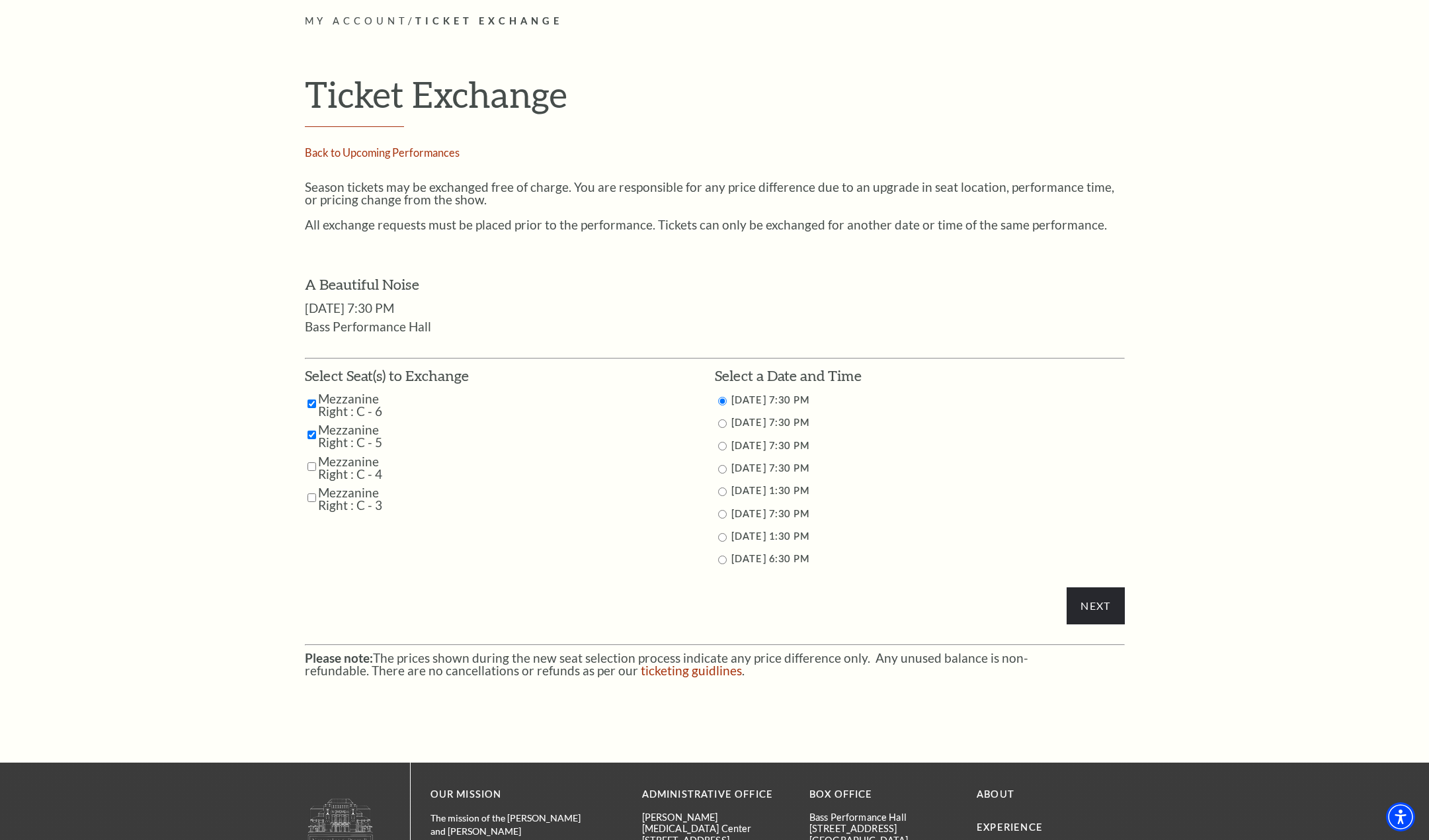
click at [311, 463] on input "Mezzanine Right : C - 4" at bounding box center [311, 466] width 8 height 23
checkbox input "true"
click at [314, 497] on input "Mezzanine Right : C - 3" at bounding box center [311, 497] width 8 height 23
checkbox input "true"
click at [724, 490] on input "11/1/2025 1:30 PM" at bounding box center [722, 491] width 8 height 8
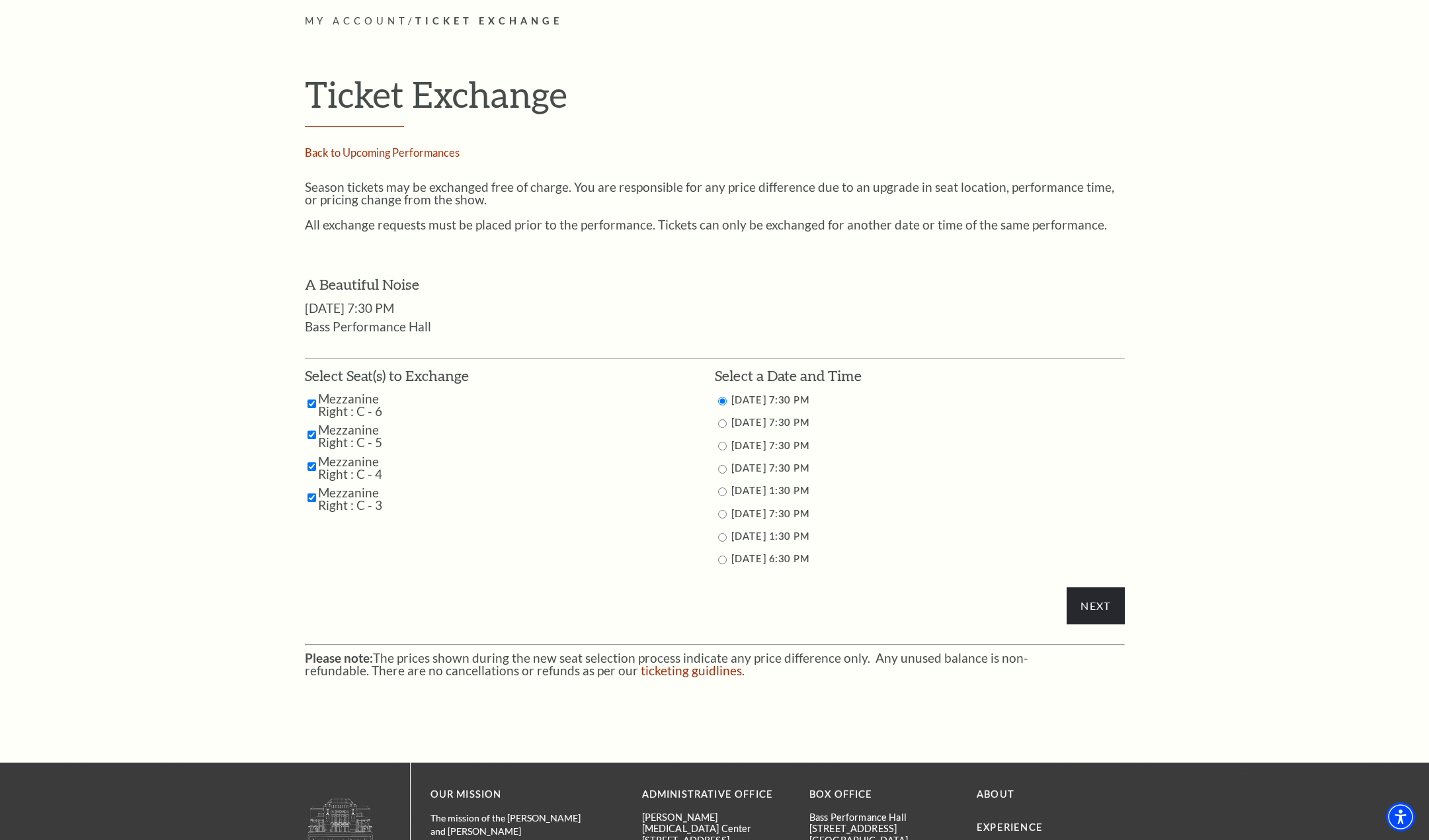
radio input "true"
click at [1102, 607] on input "Next" at bounding box center [1096, 606] width 58 height 37
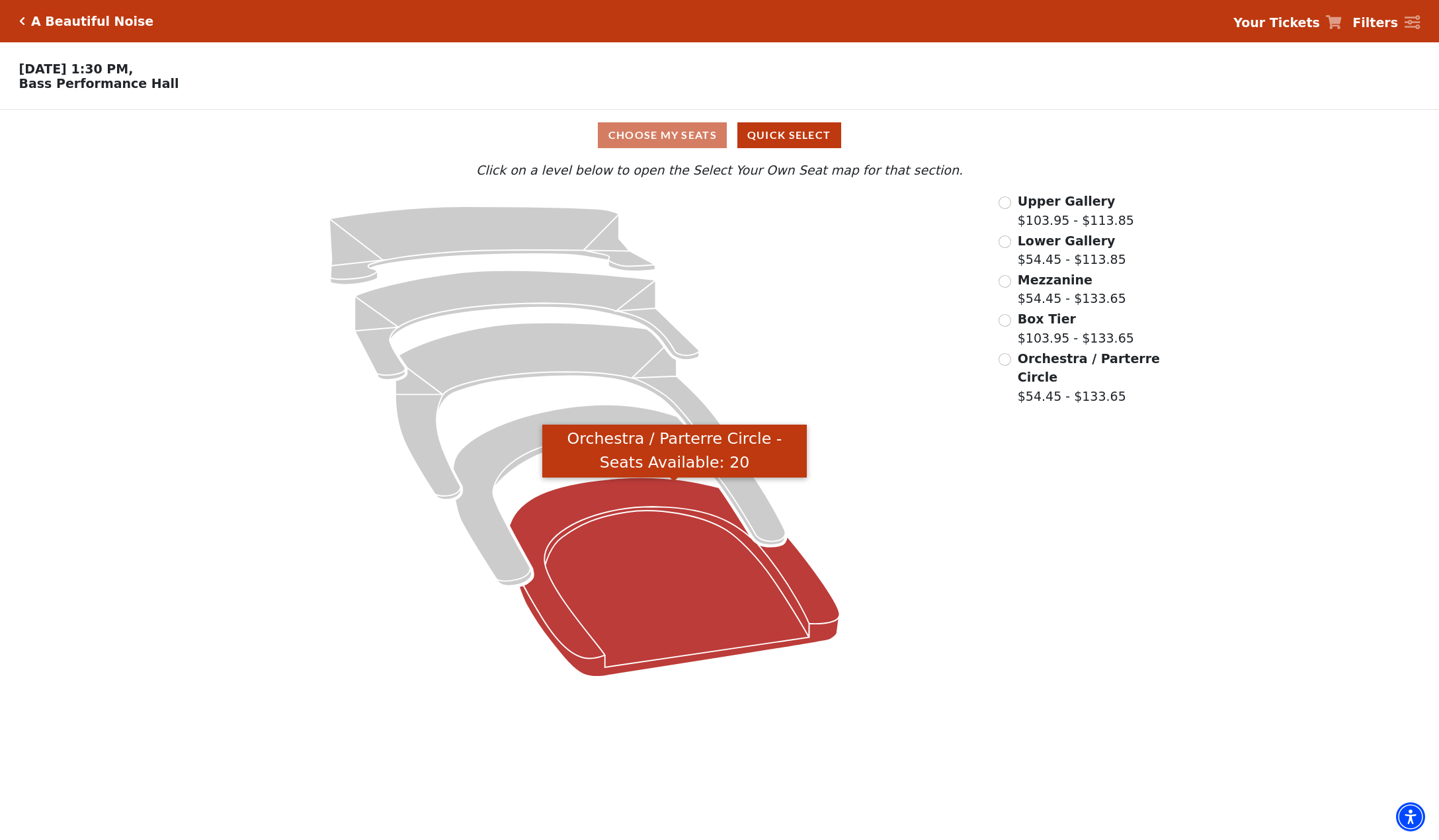
click at [664, 606] on icon "Orchestra / Parterre Circle - Seats Available: 20" at bounding box center [674, 577] width 330 height 199
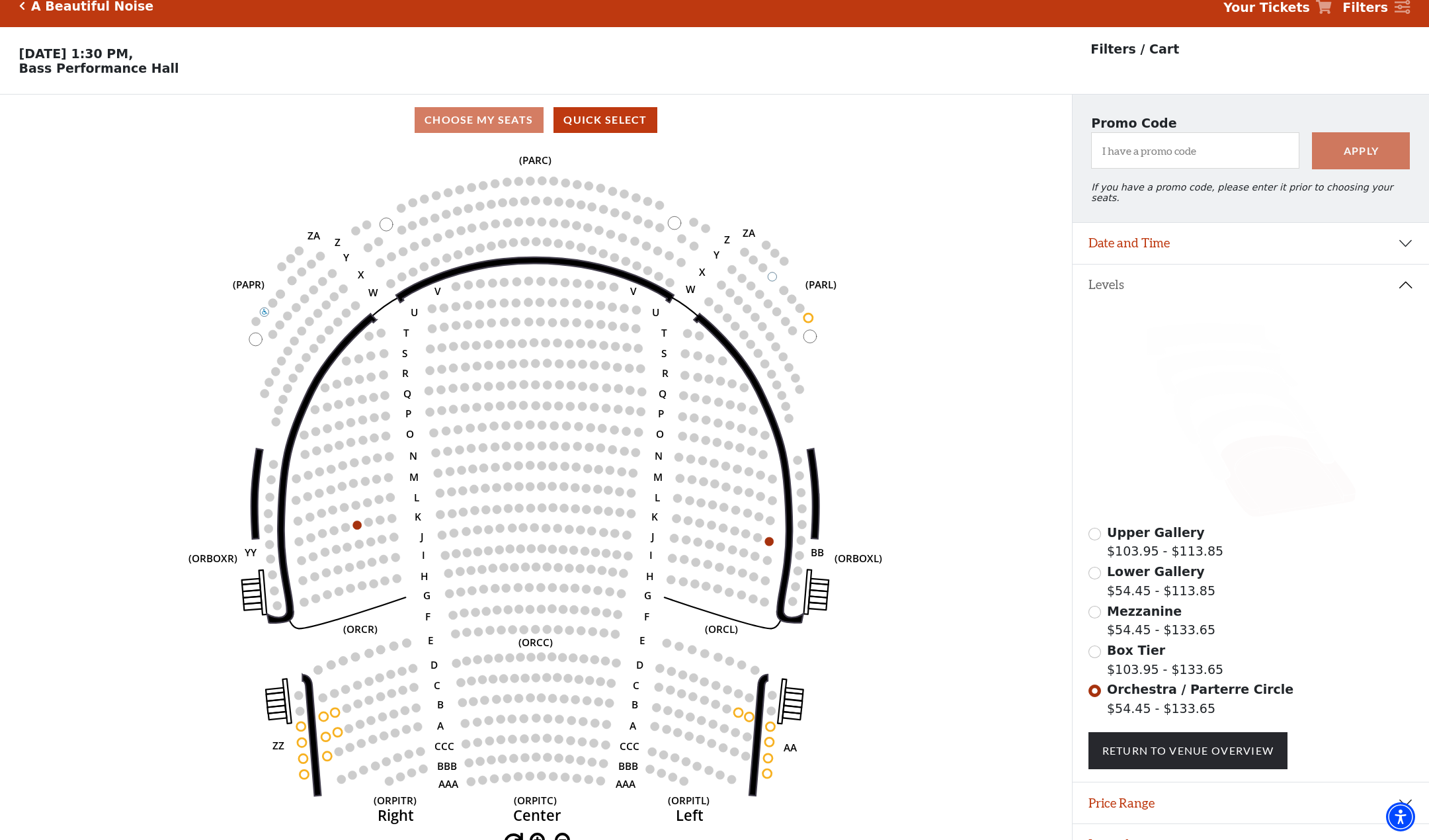
scroll to position [37, 0]
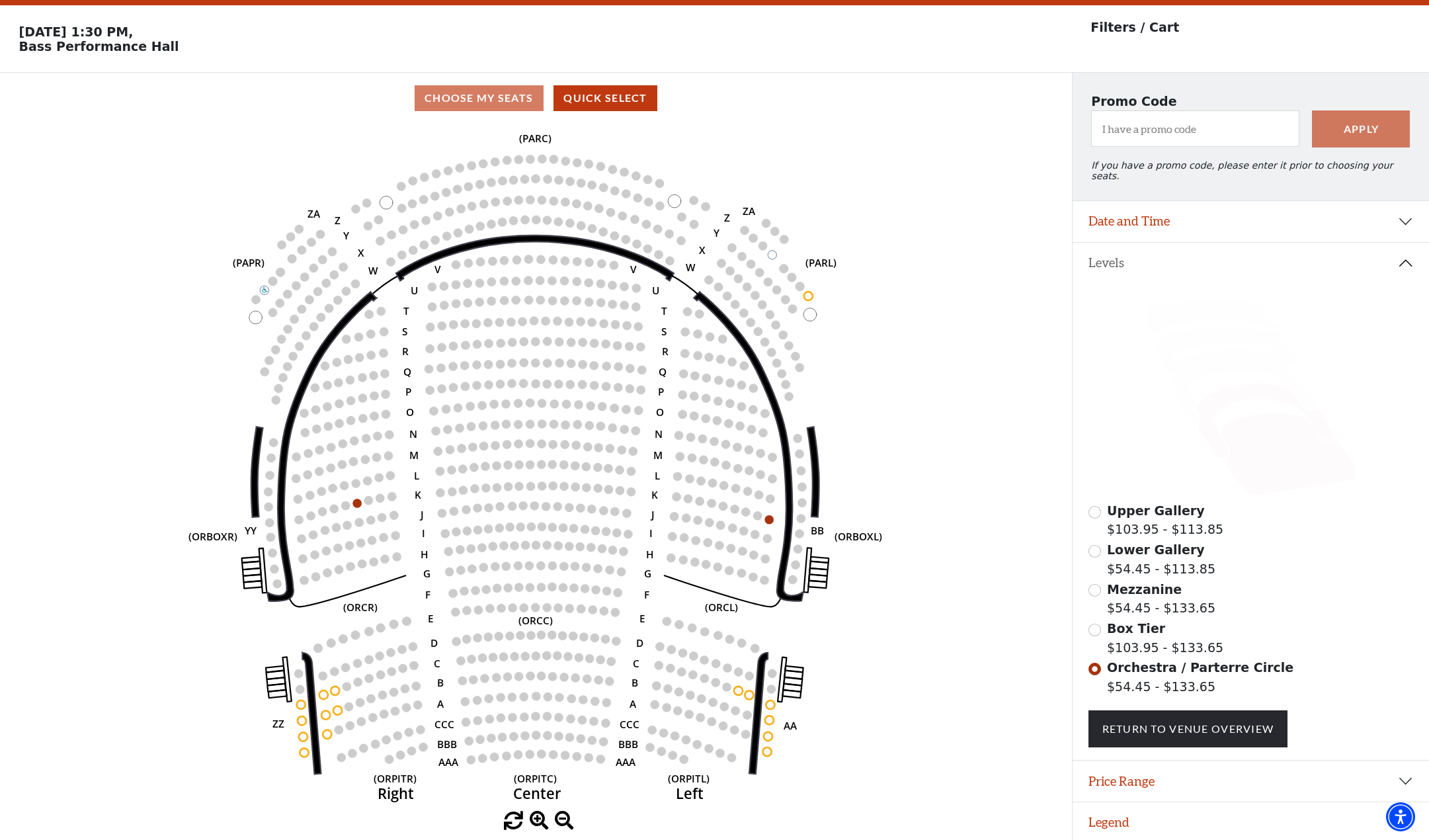
click at [1262, 389] on icon at bounding box center [1264, 421] width 137 height 75
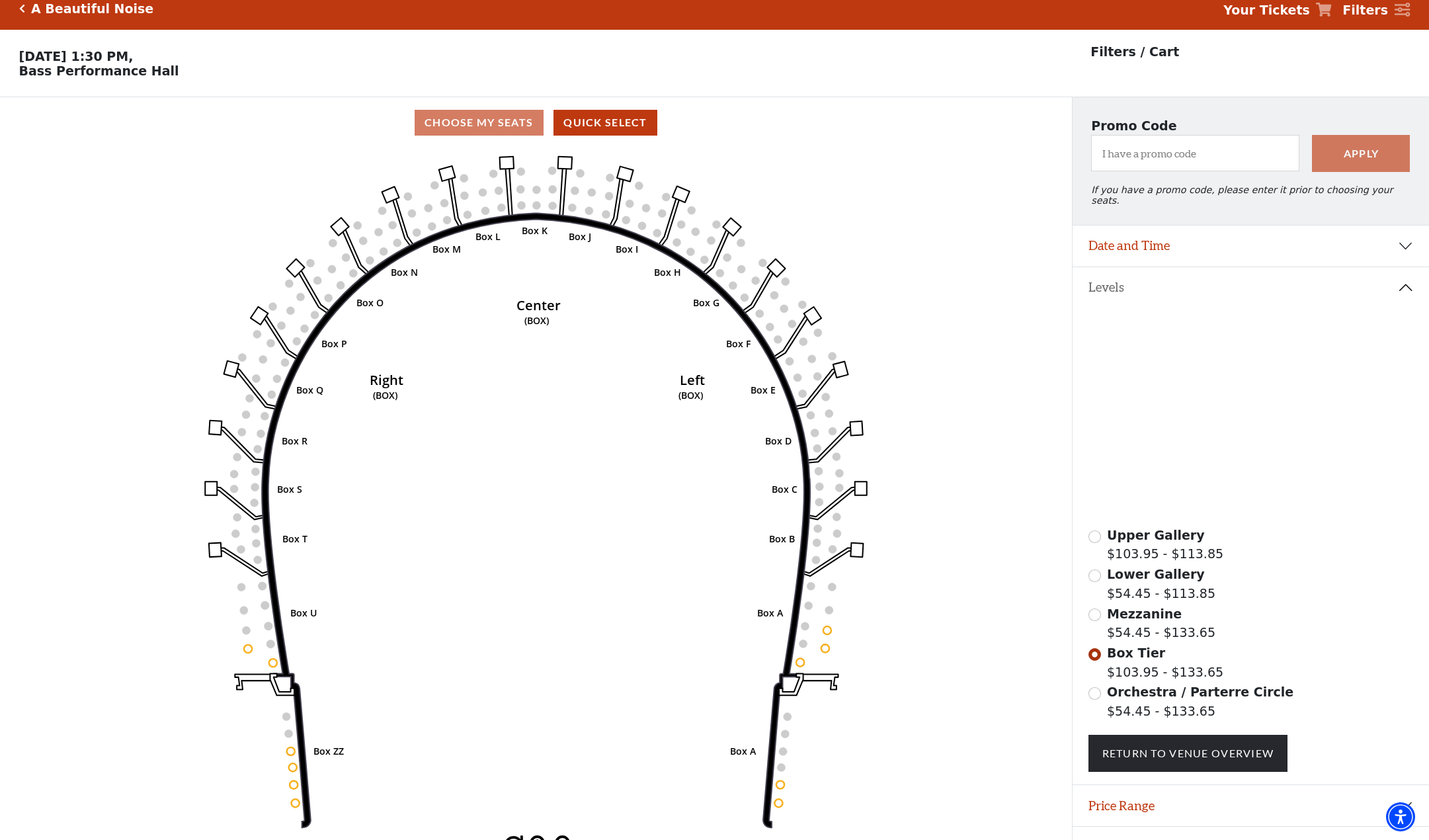
scroll to position [0, 0]
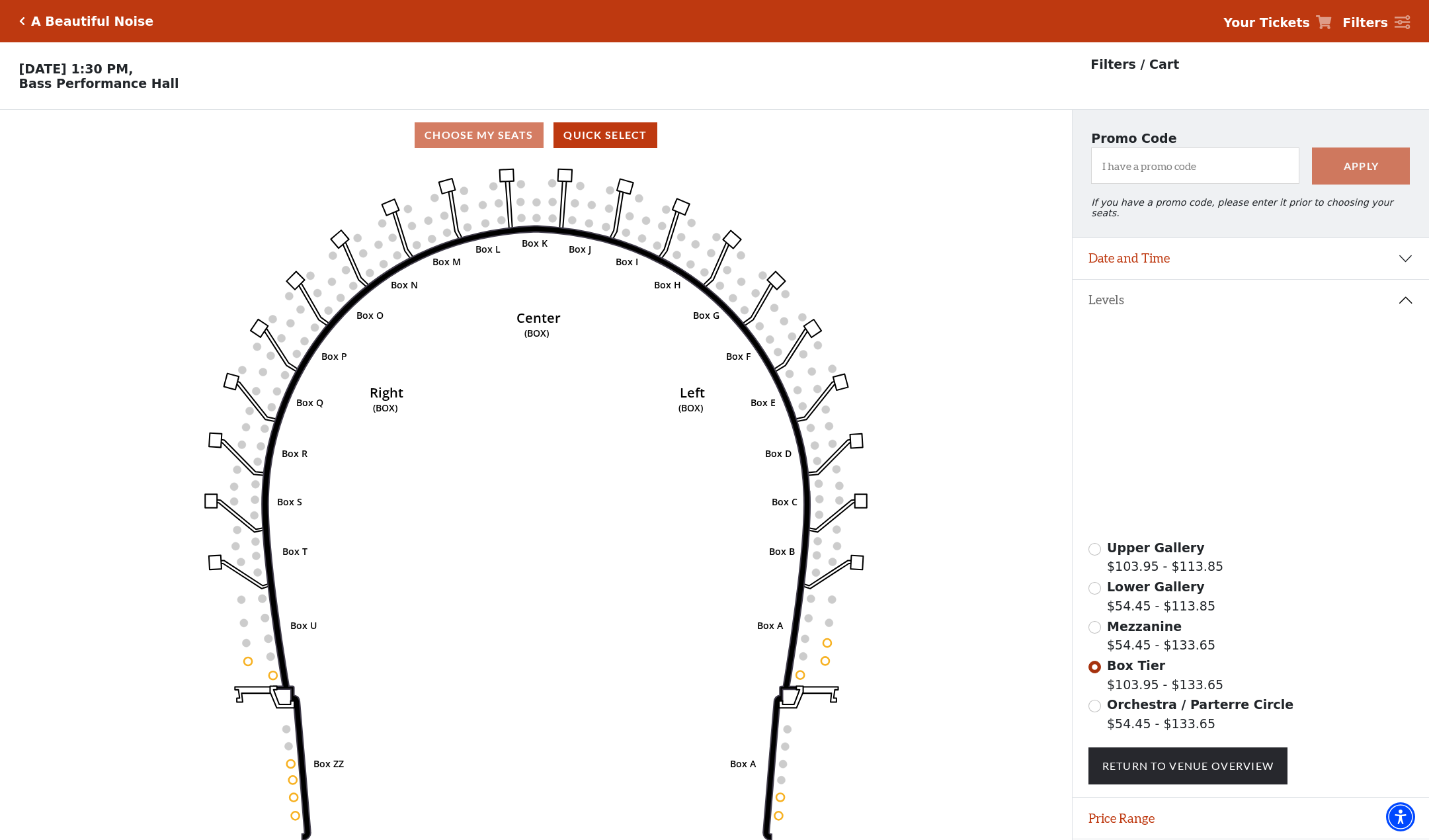
click at [21, 19] on icon "Click here to go back to filters" at bounding box center [22, 20] width 6 height 9
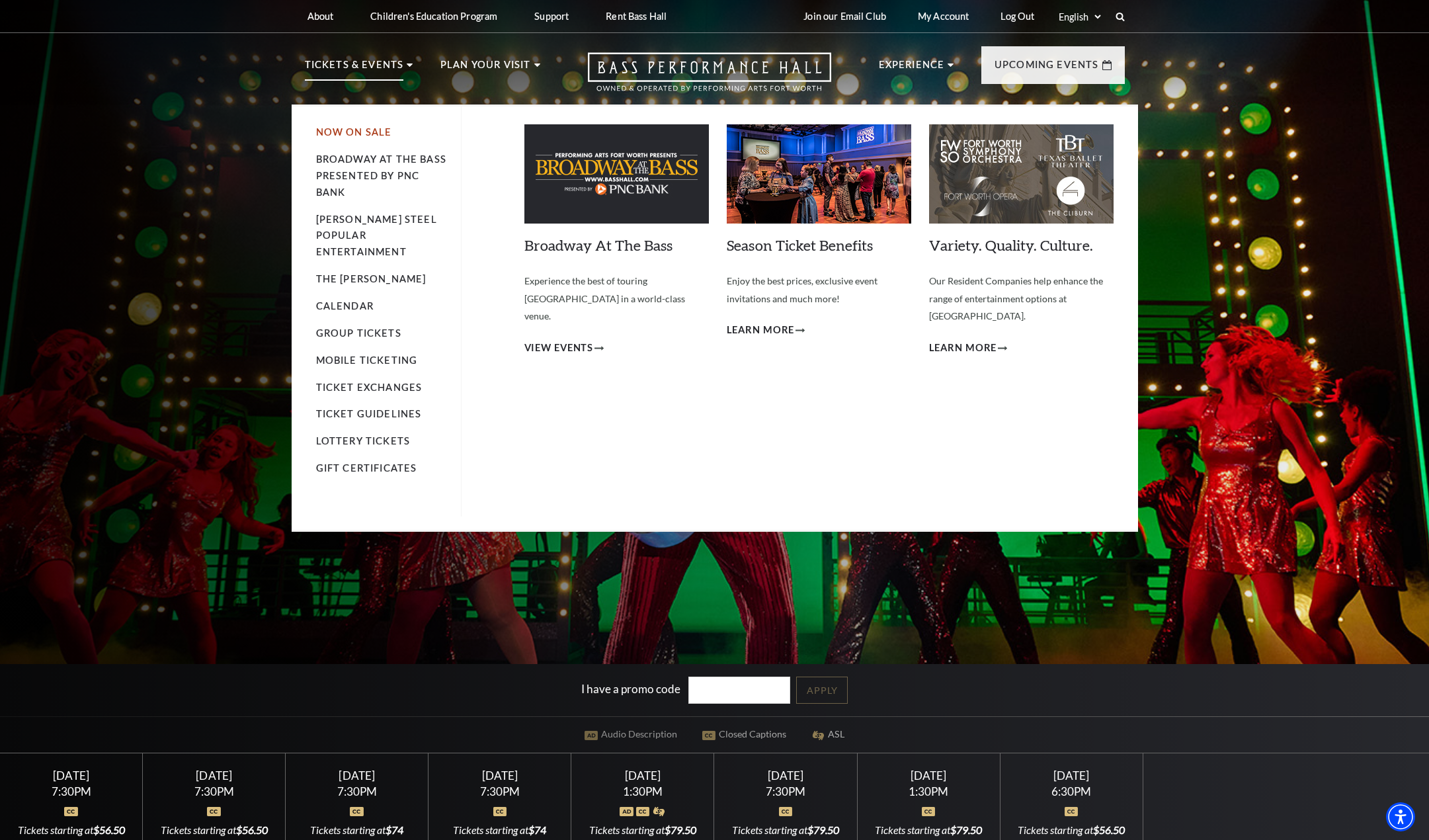
click at [367, 127] on link "Now On Sale" at bounding box center [354, 132] width 76 height 11
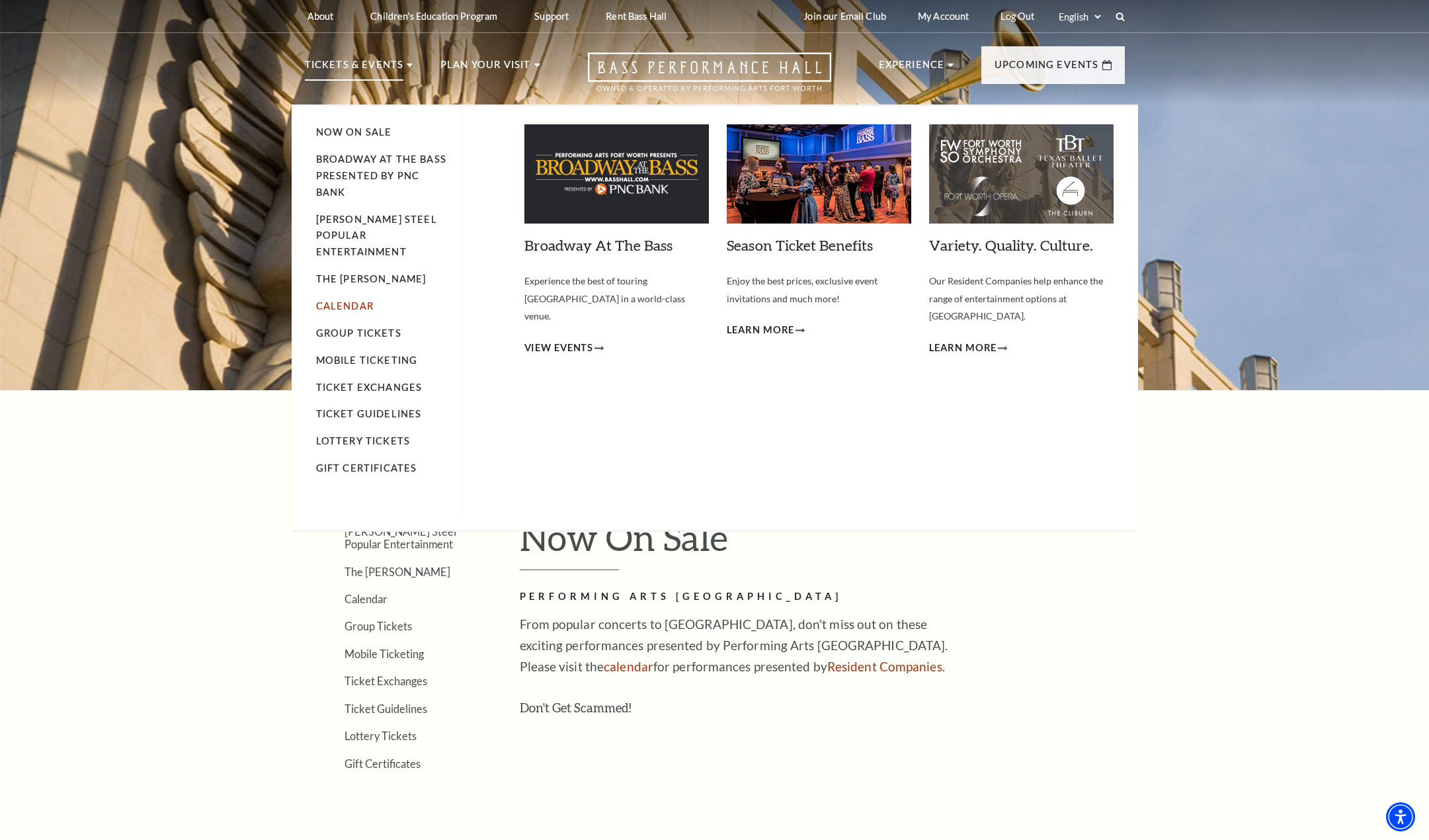
click at [343, 300] on link "Calendar" at bounding box center [345, 305] width 58 height 11
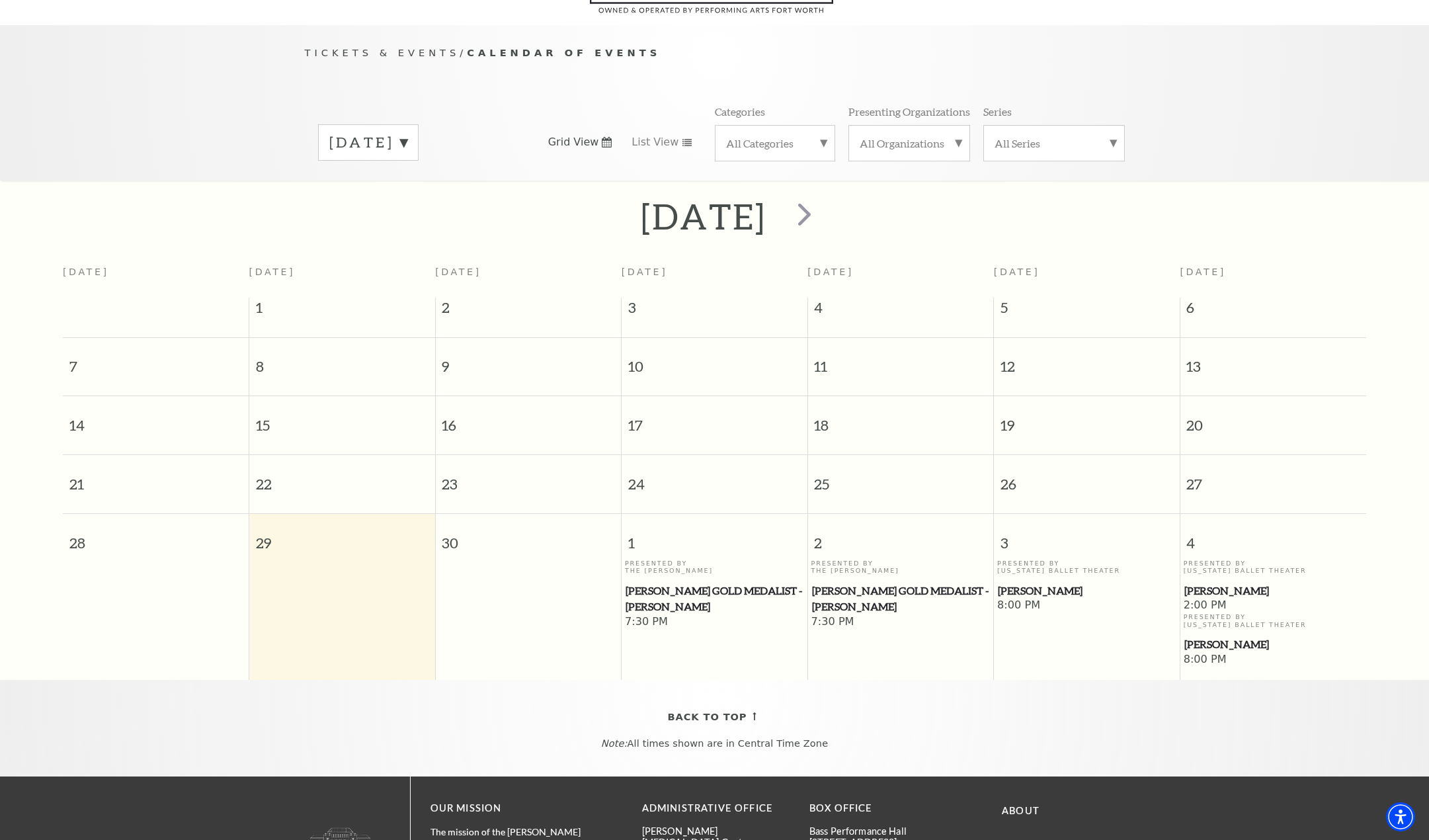
scroll to position [117, 0]
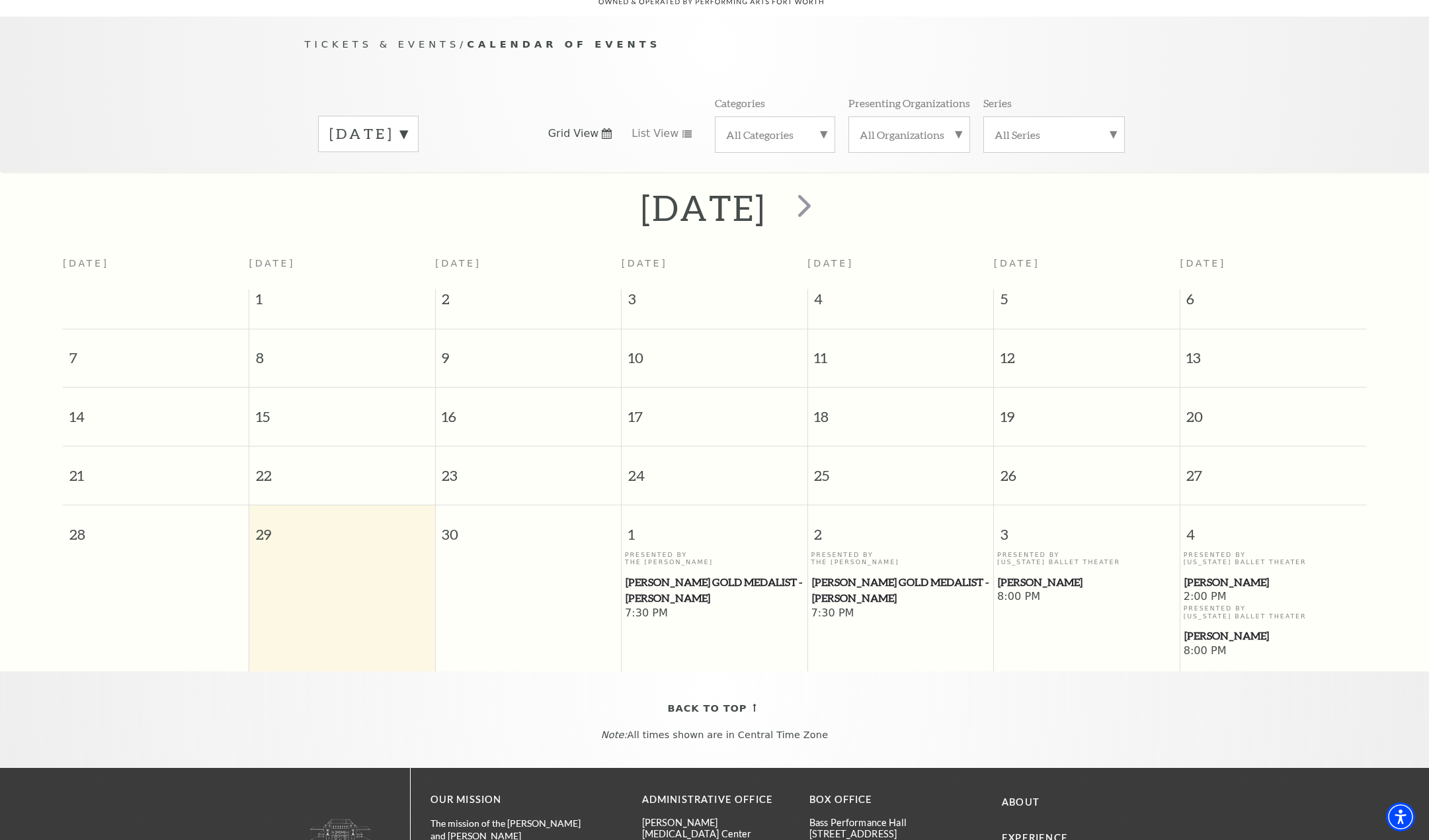
click at [1027, 574] on span "[PERSON_NAME]" at bounding box center [1087, 581] width 178 height 16
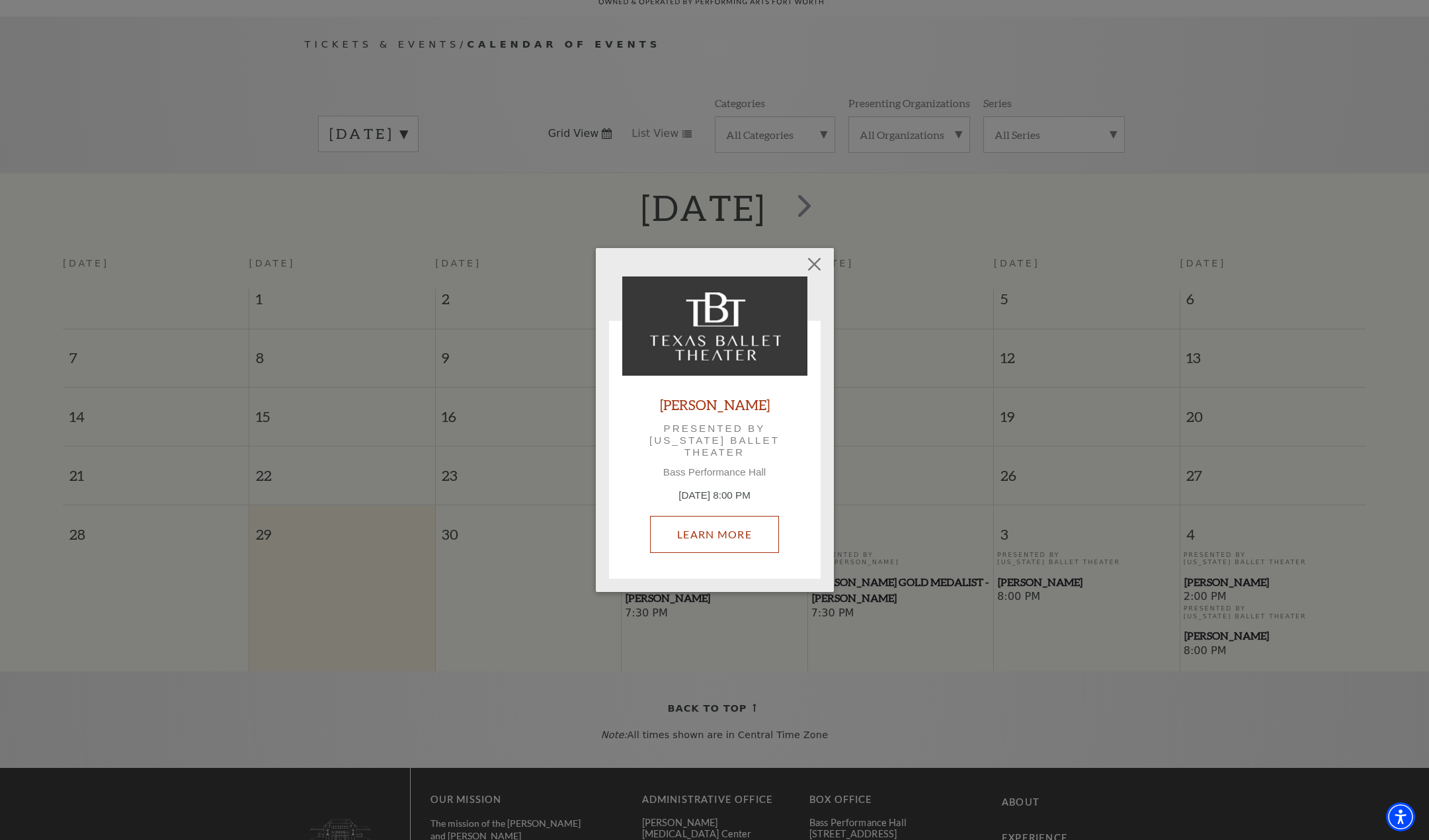
click at [712, 537] on link "Learn More" at bounding box center [714, 535] width 129 height 37
